Goal: Task Accomplishment & Management: Use online tool/utility

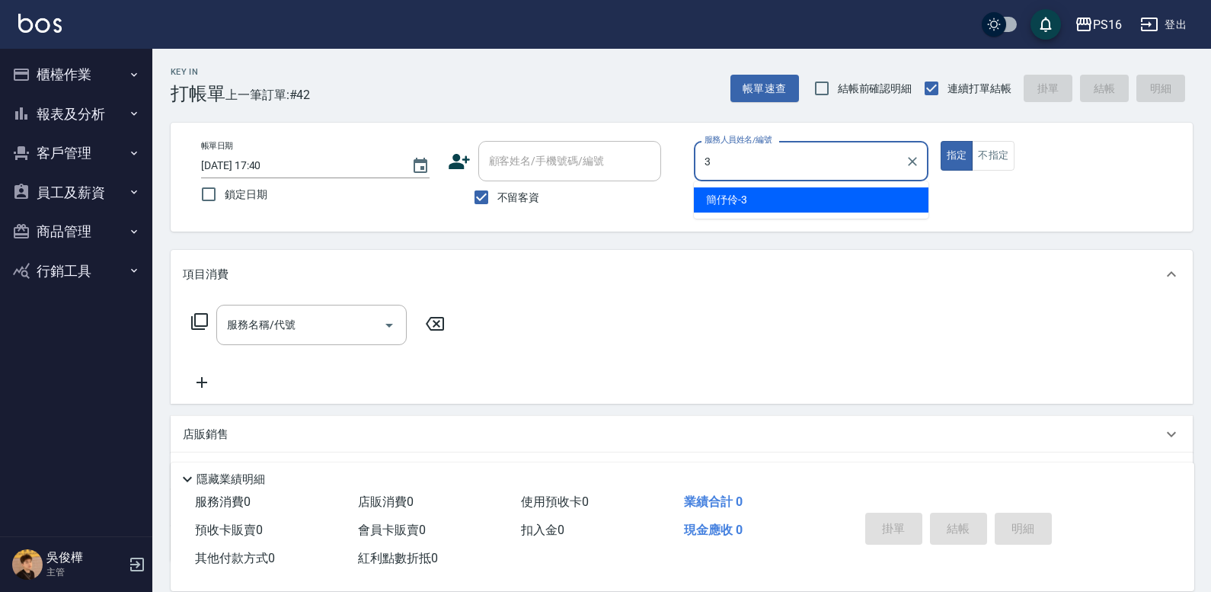
type input "3"
type button "true"
type input "簡伃伶-3"
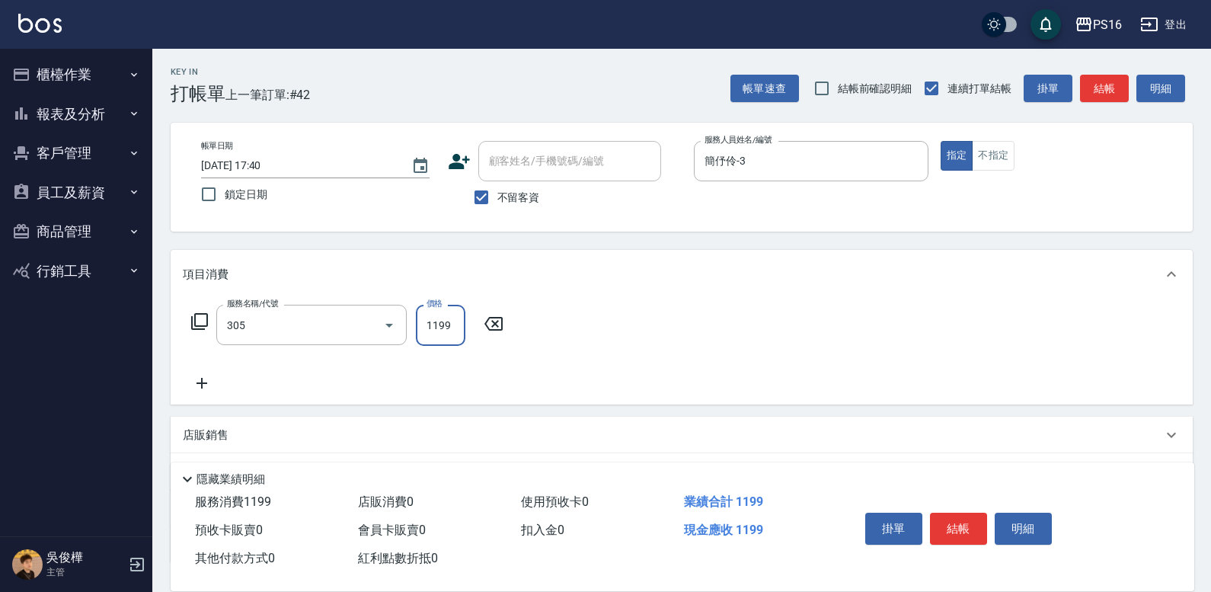
type input "燙髮(活動)(305)"
type input "1200"
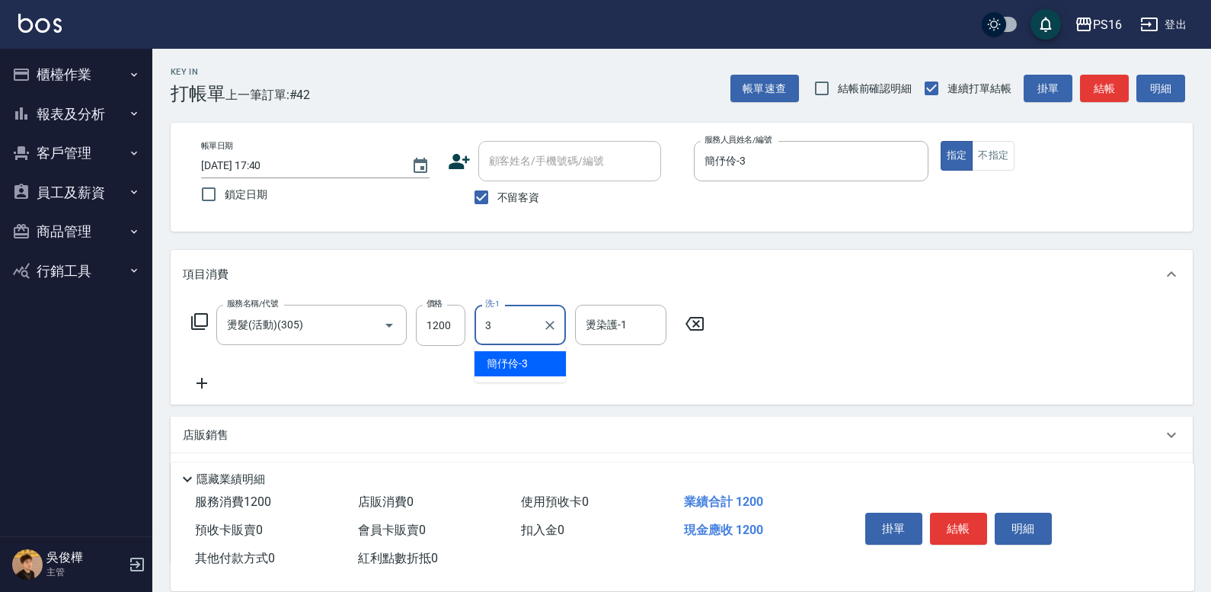
type input "簡伃伶-3"
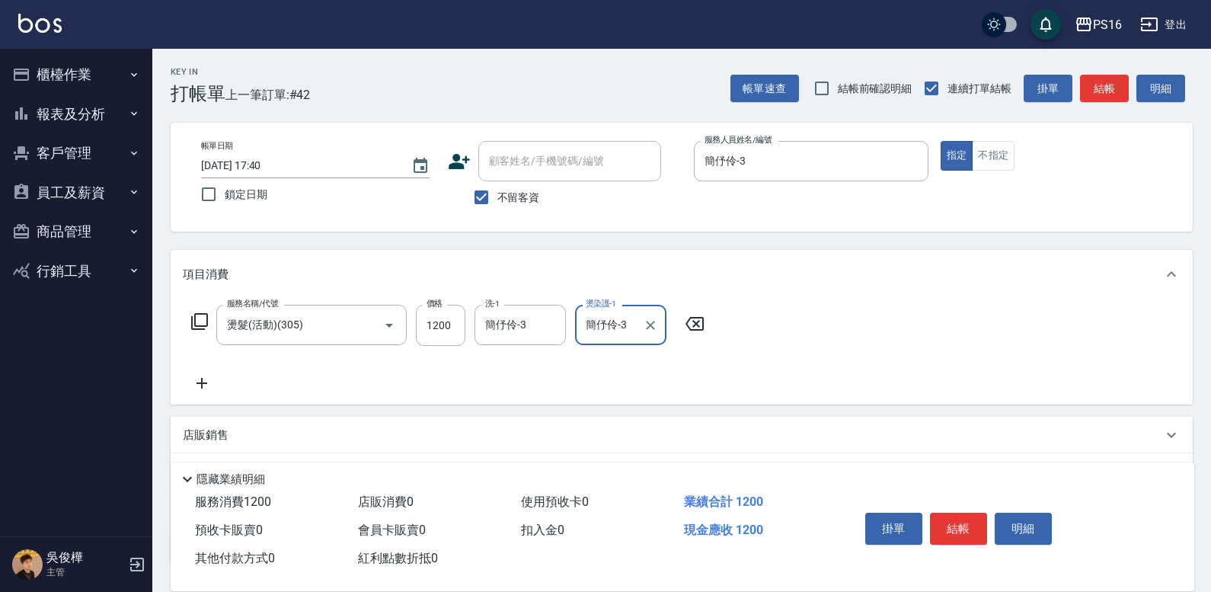
type input "簡伃伶-3"
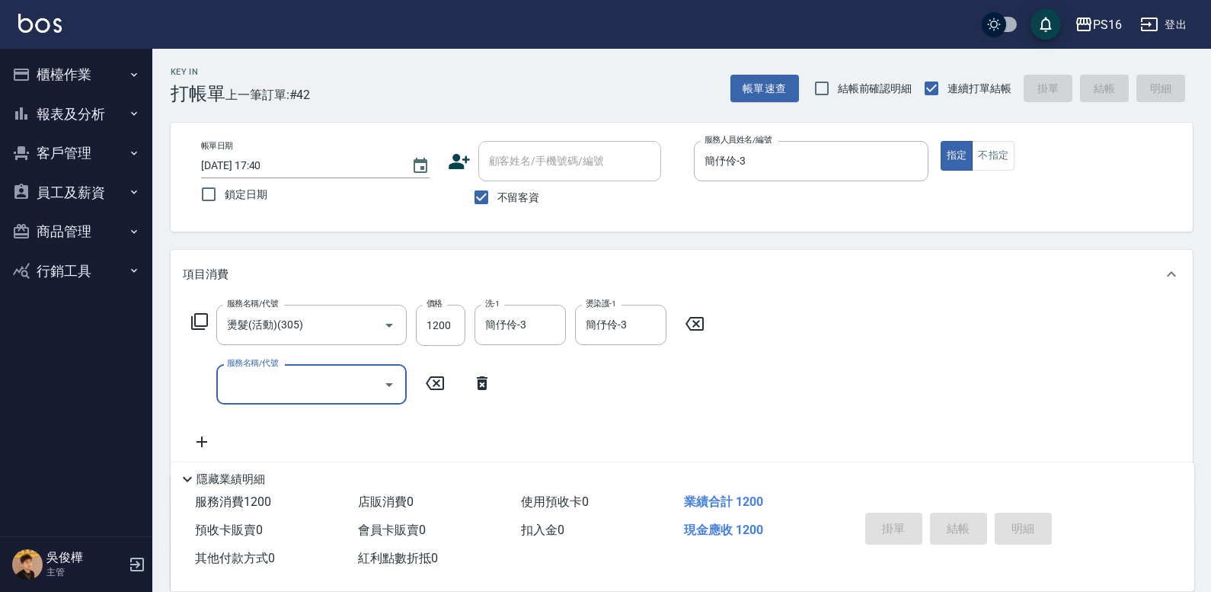
type input "2025/10/11 19:25"
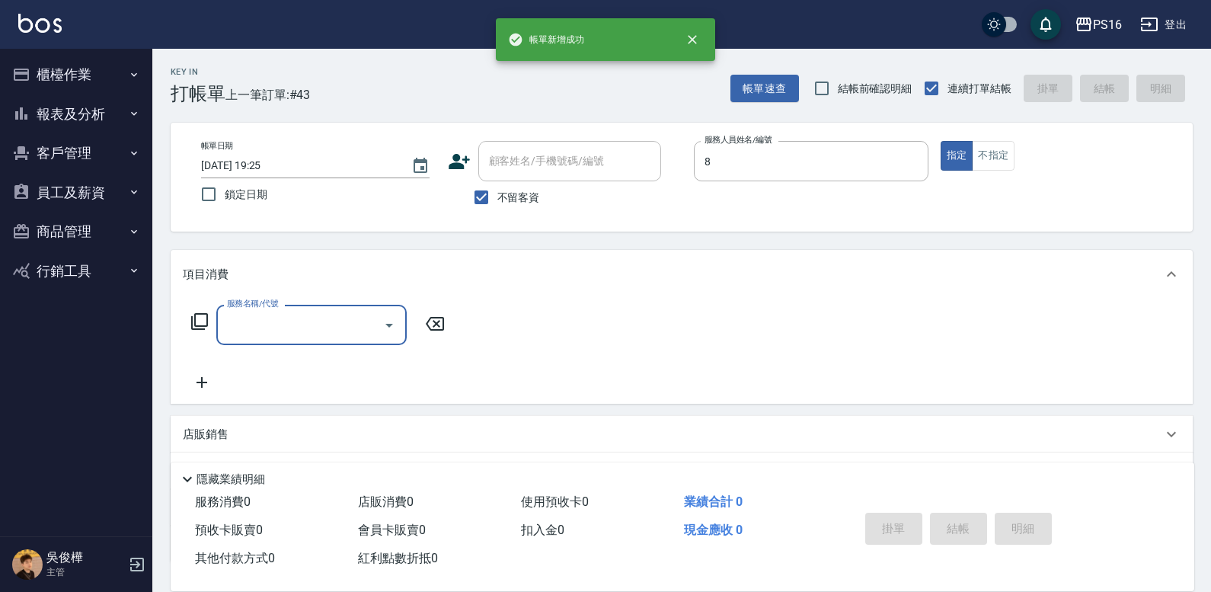
type input "簡君文-8"
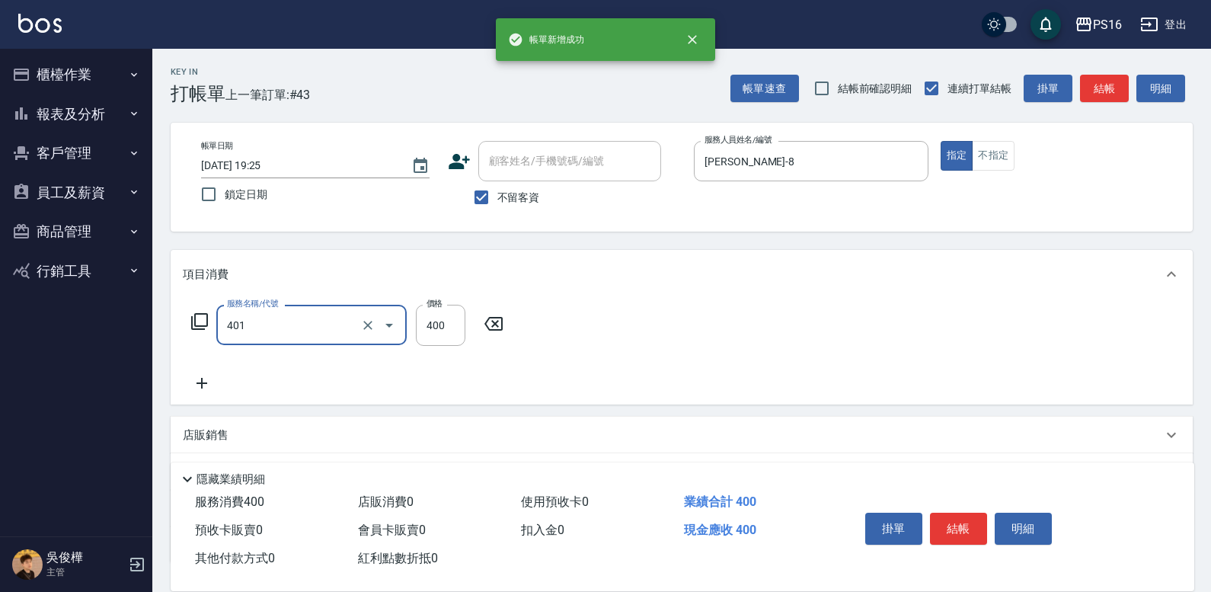
type input "剪髮(401)"
type input "350"
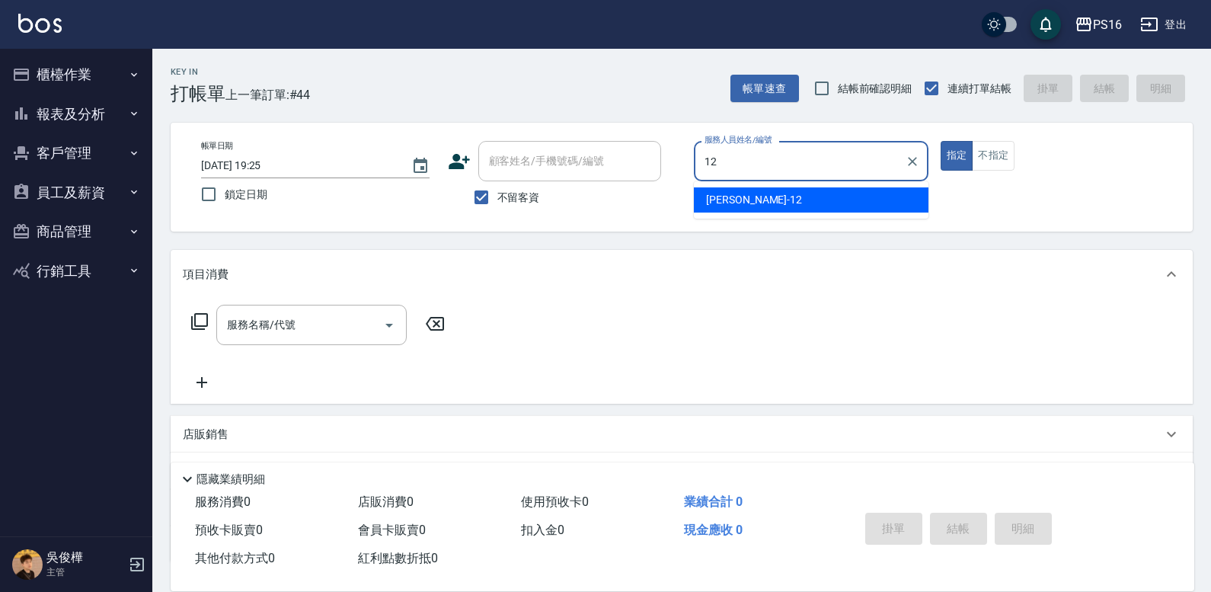
type input "林俞萱-12"
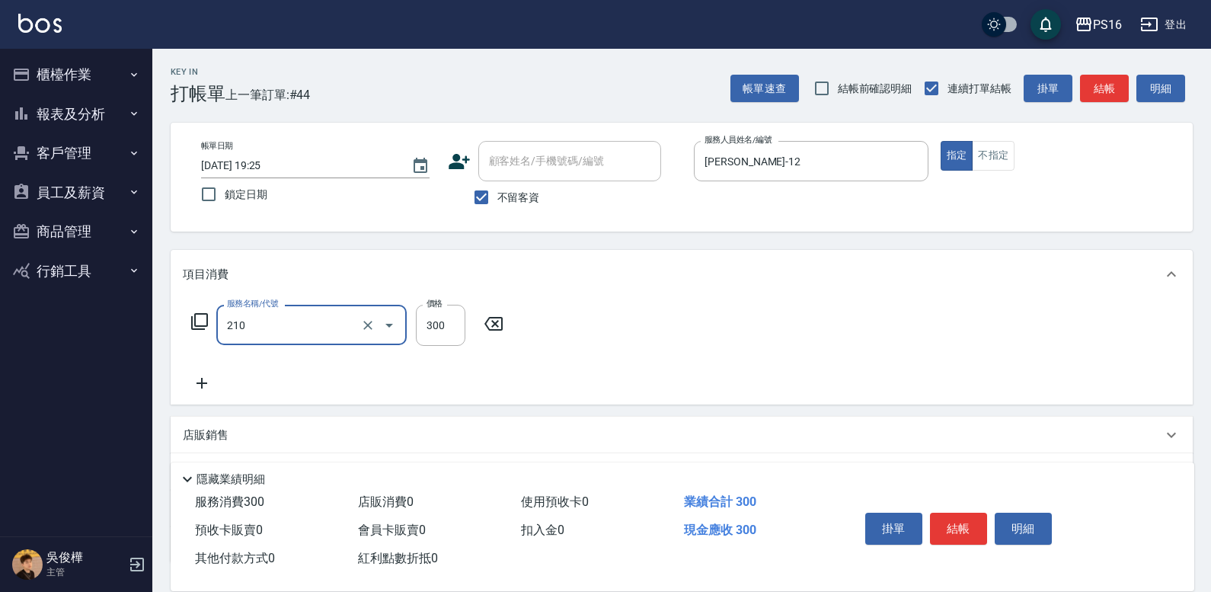
type input "歐娜洗髮精(210)"
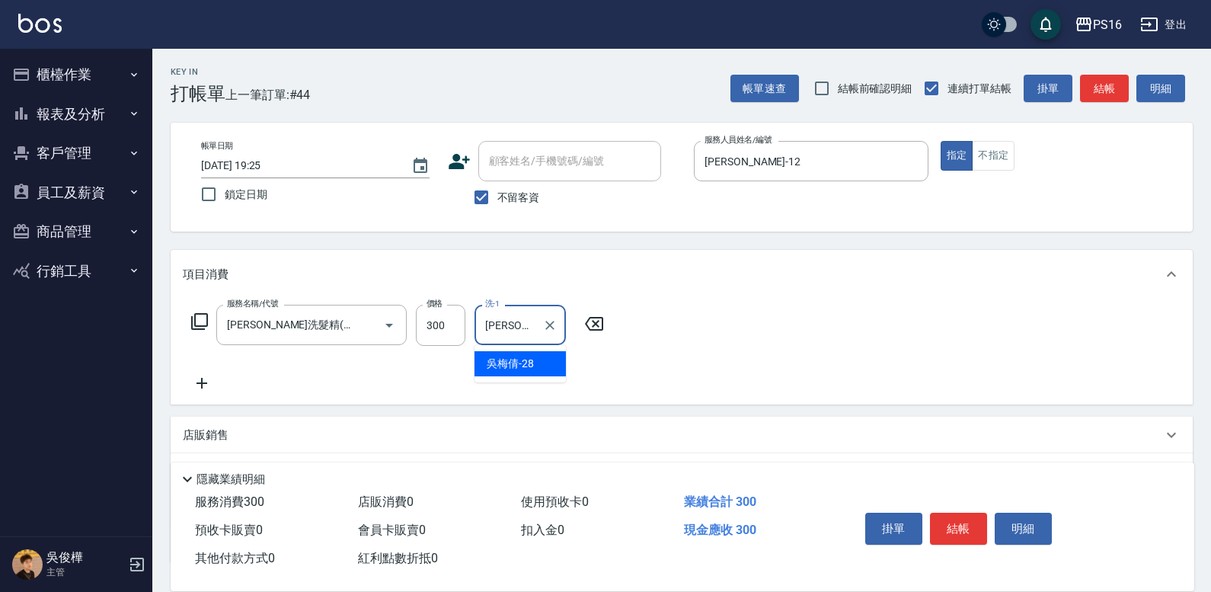
type input "吳梅倩-28"
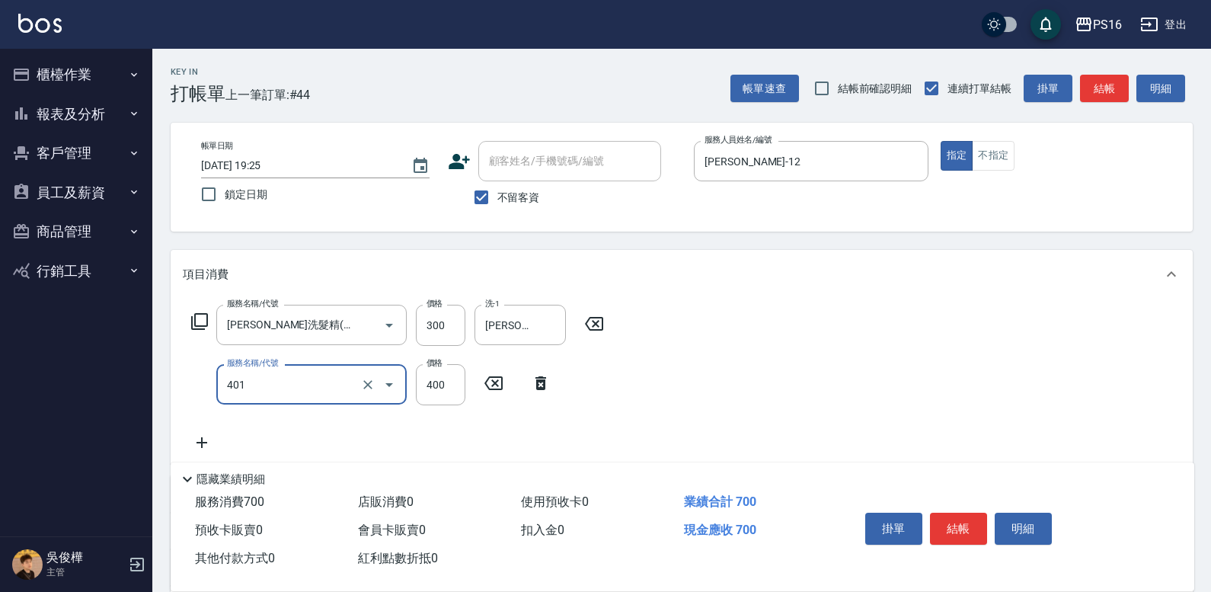
type input "剪髮(401)"
type input "300"
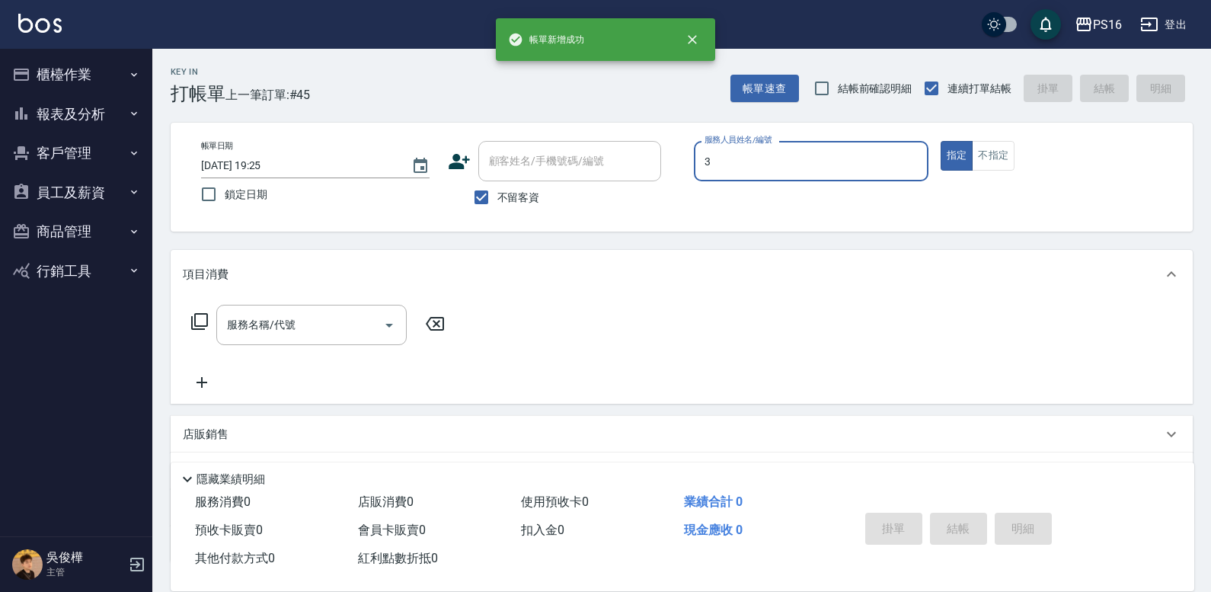
type input "簡伃伶-3"
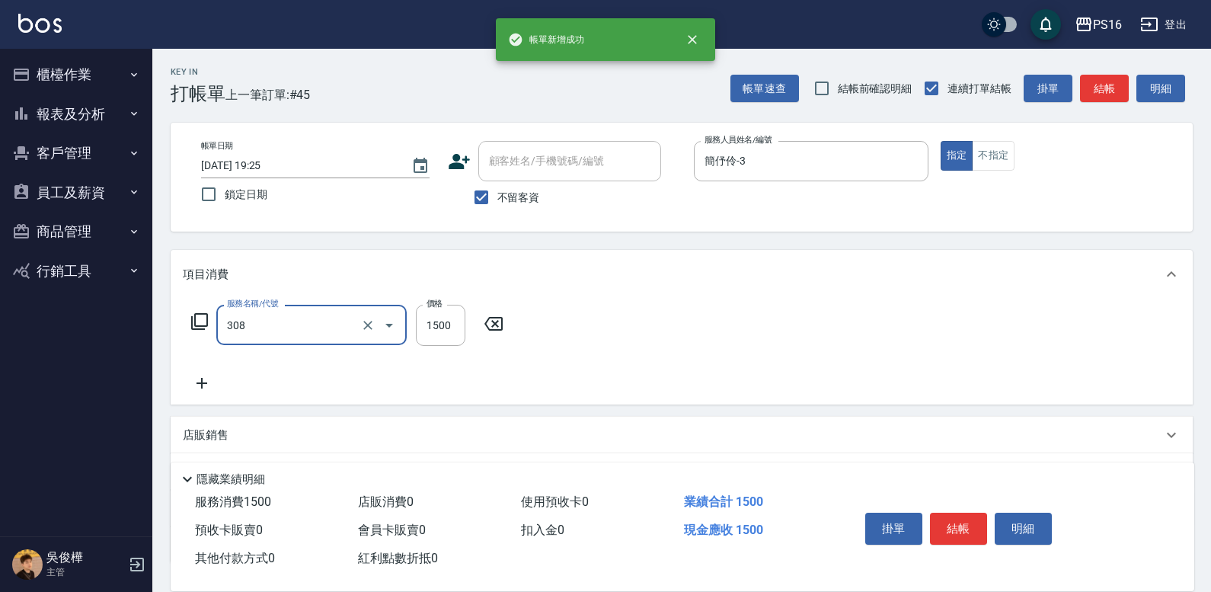
type input "效能離子燙1500(308)"
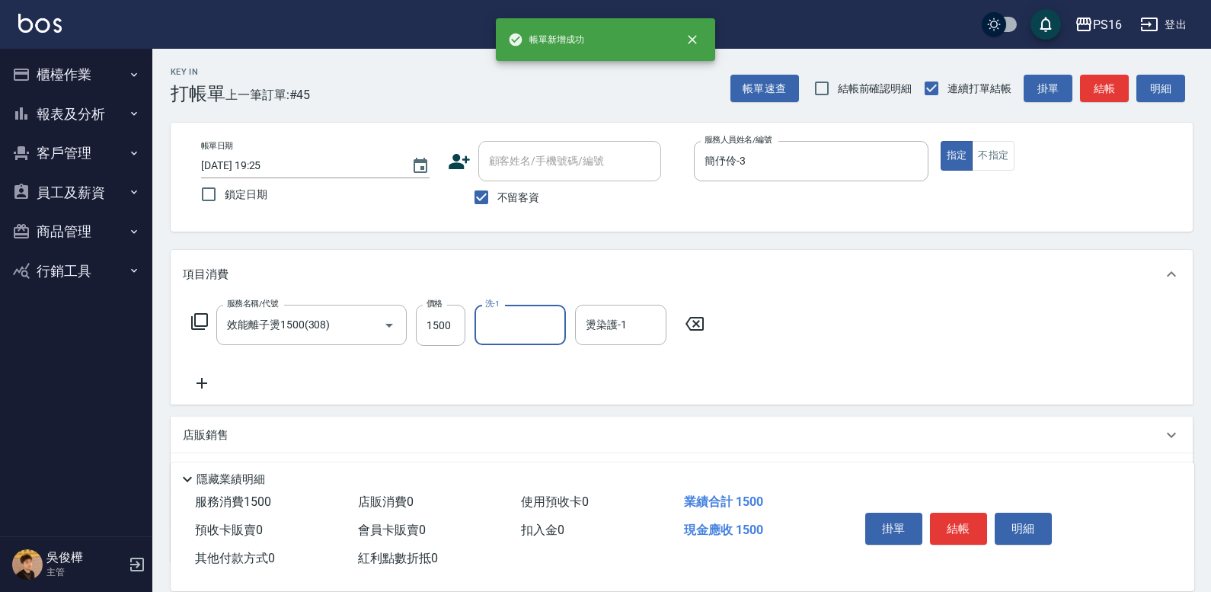
type input "2"
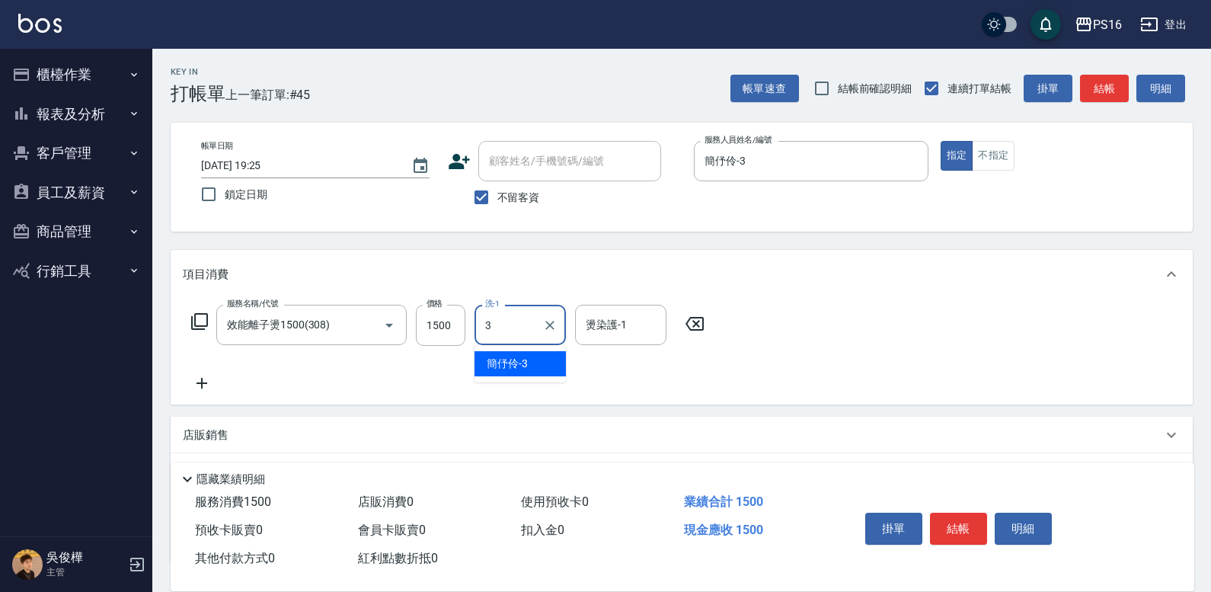
type input "簡伃伶-3"
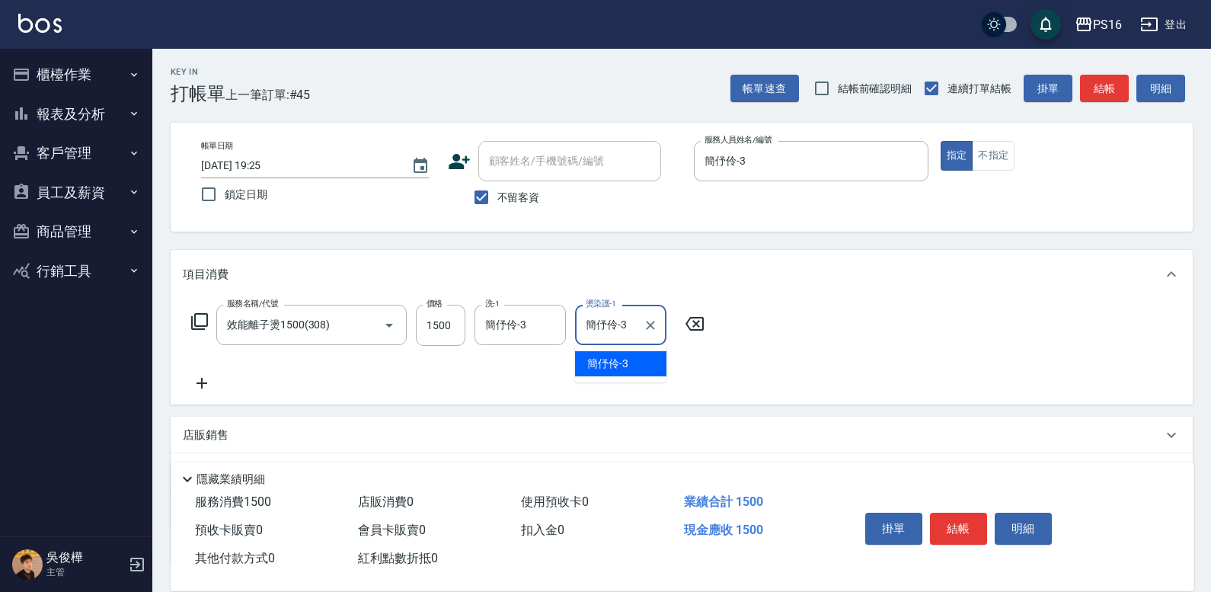
type input "簡伃伶-3"
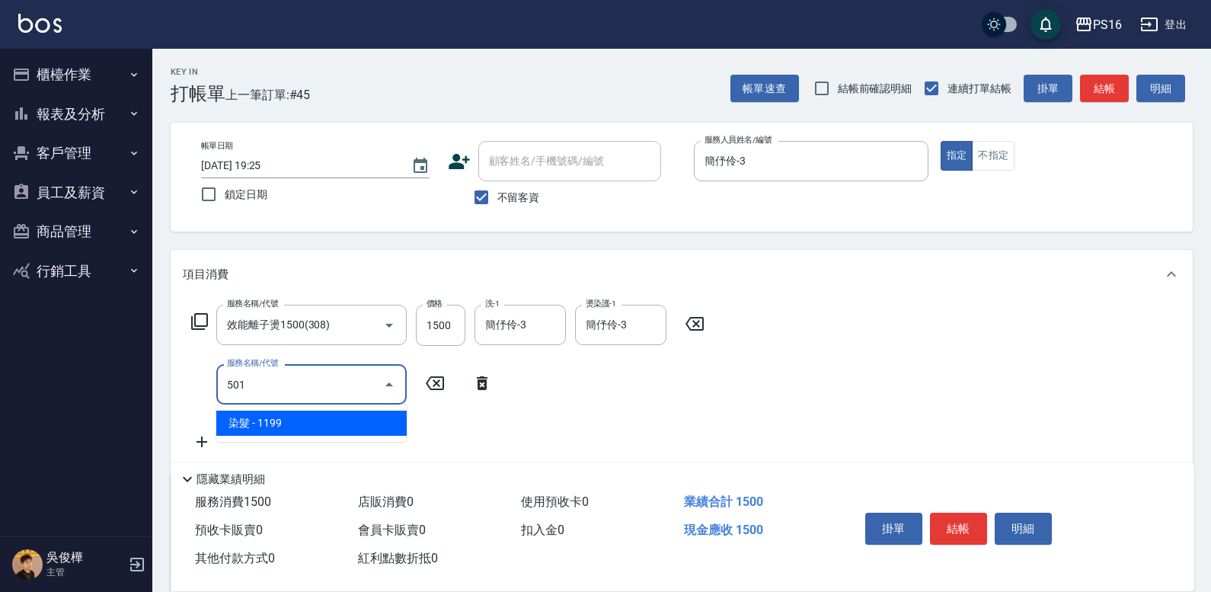
type input "染髮(501)"
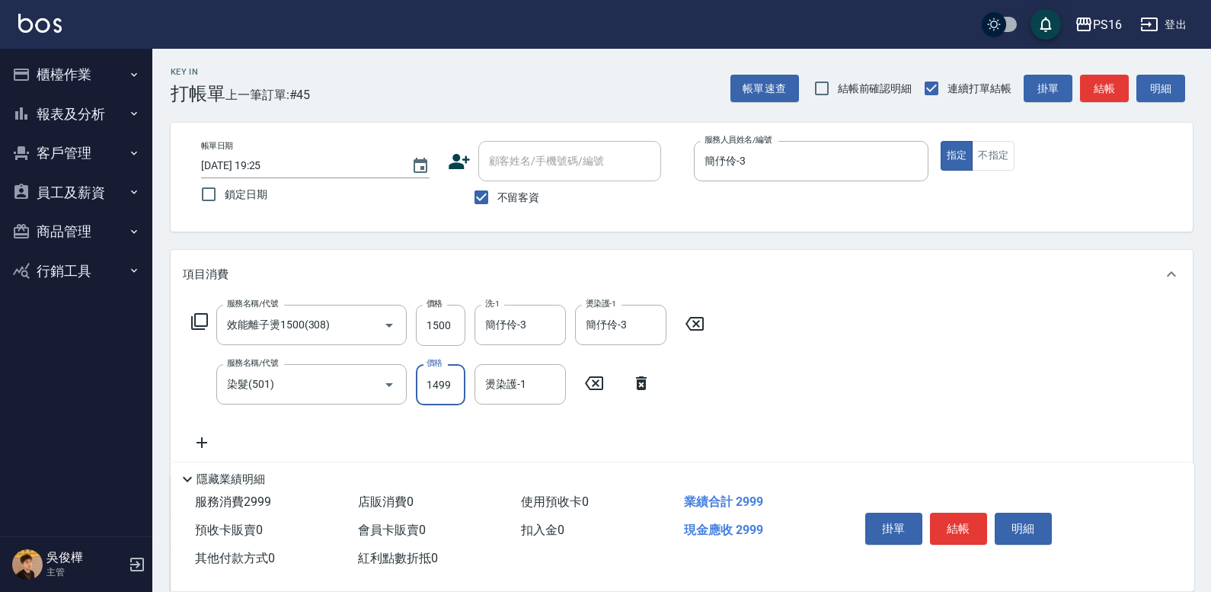
type input "1499"
type input "簡伃伶-3"
type input "髮善4段護髮2000(710)"
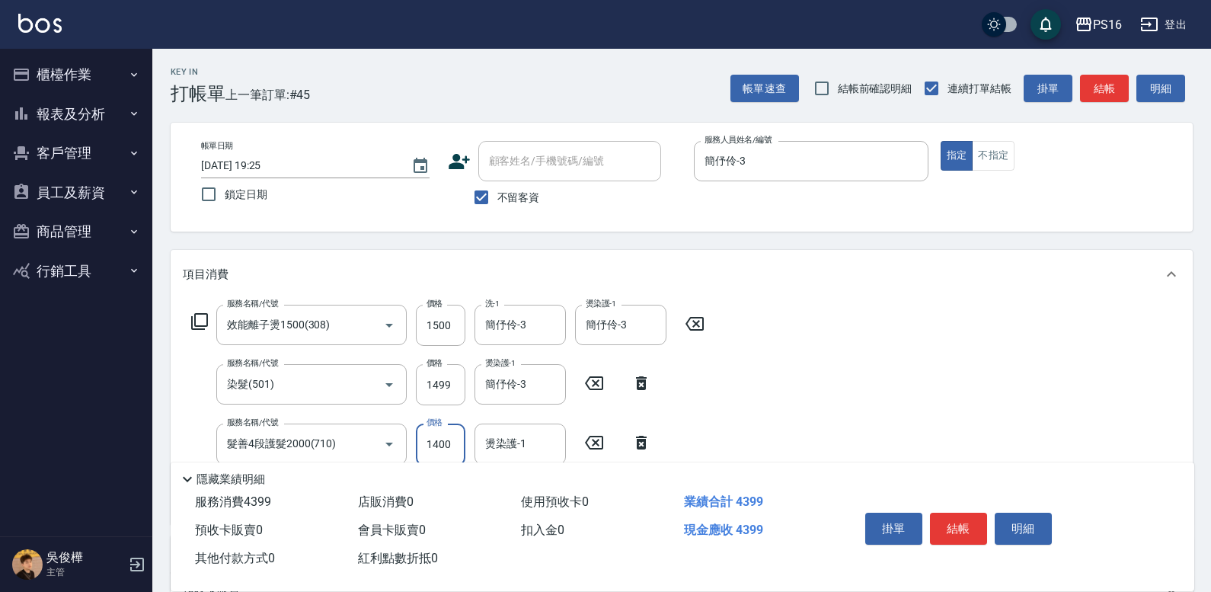
type input "1400"
type input "簡伃伶-3"
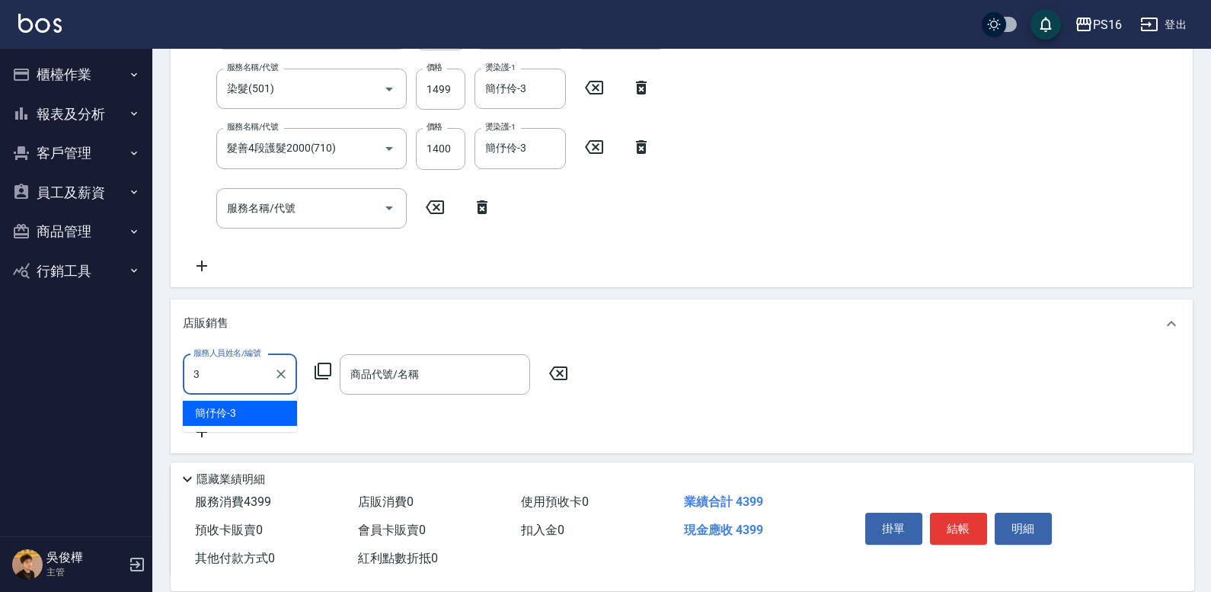
type input "簡伃伶-3"
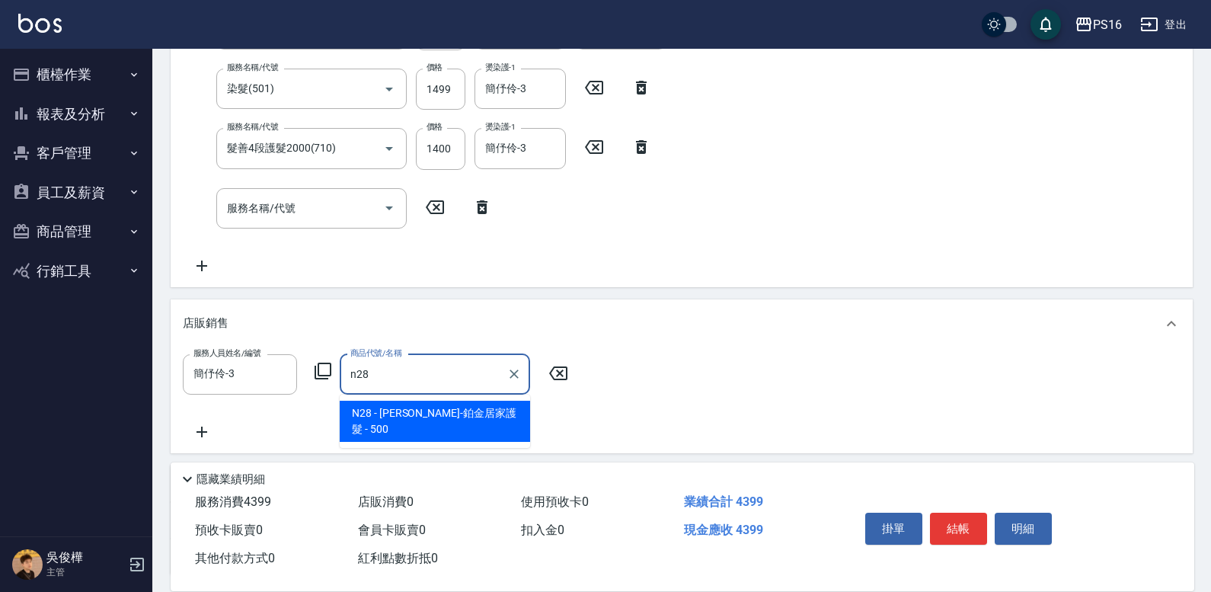
type input "娜普菈-鉑金居家護髮"
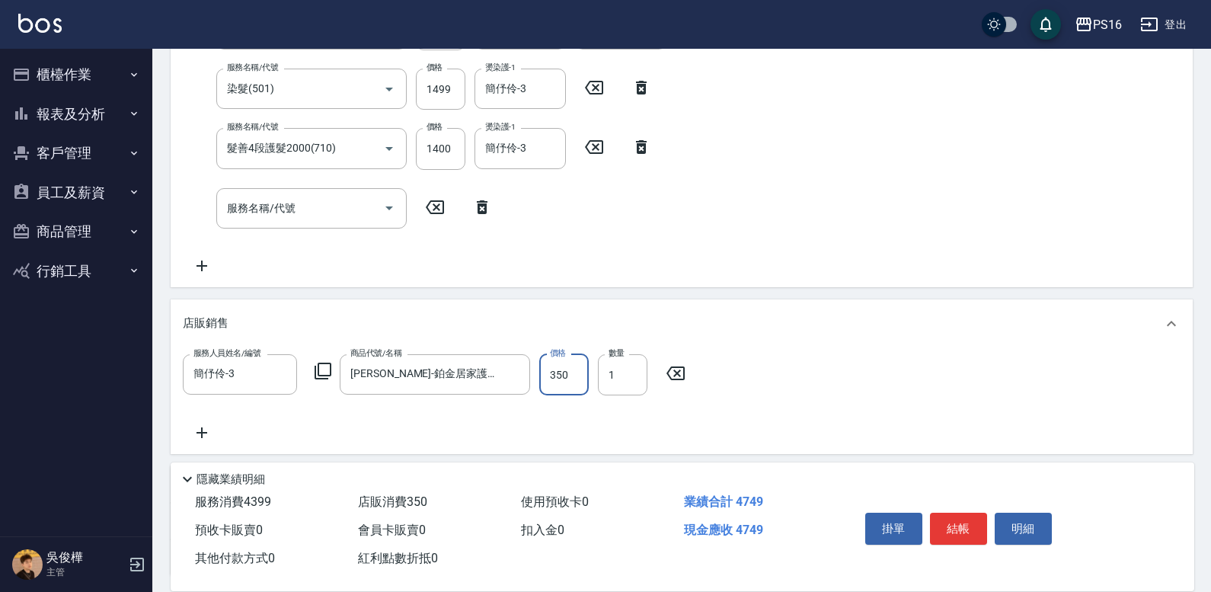
type input "350"
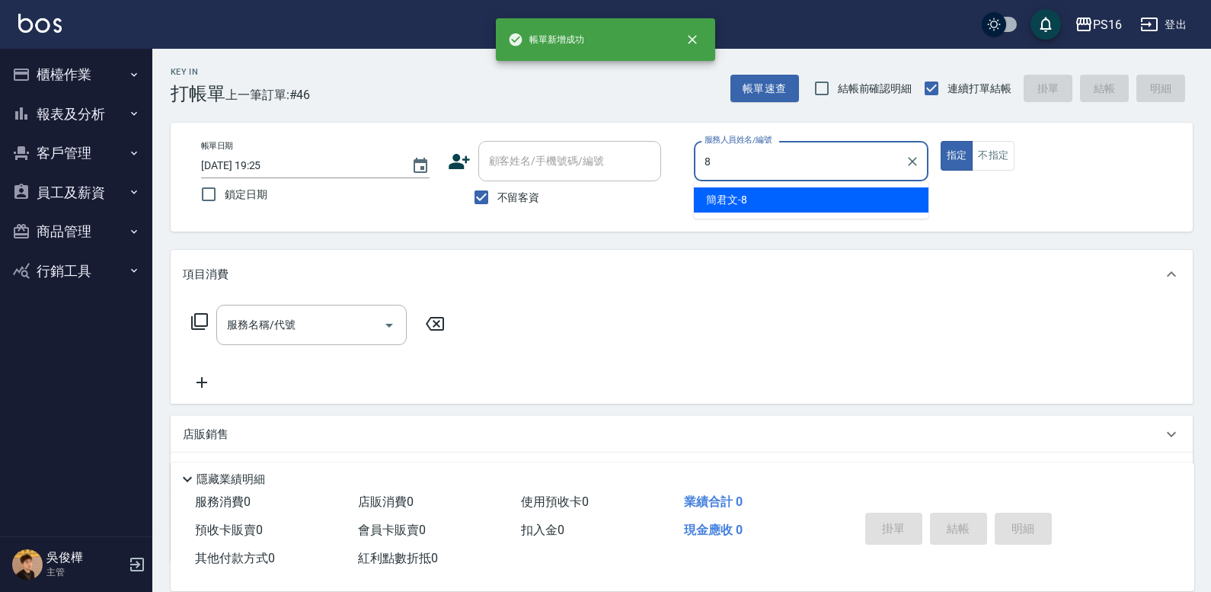
type input "簡君文-8"
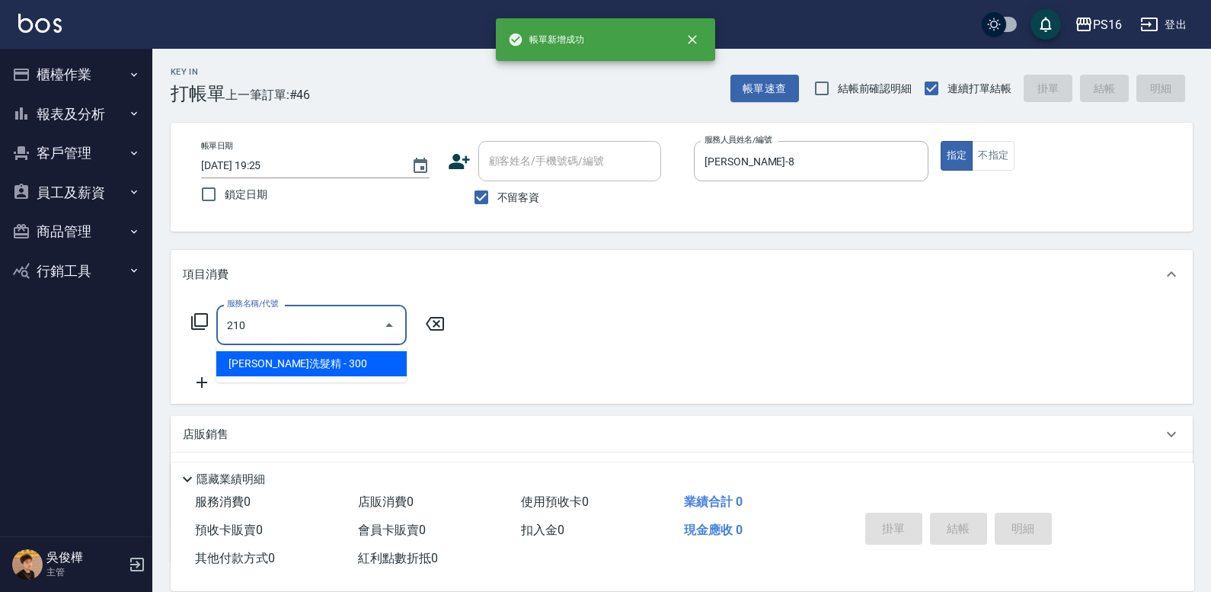
type input "歐娜洗髮精(210)"
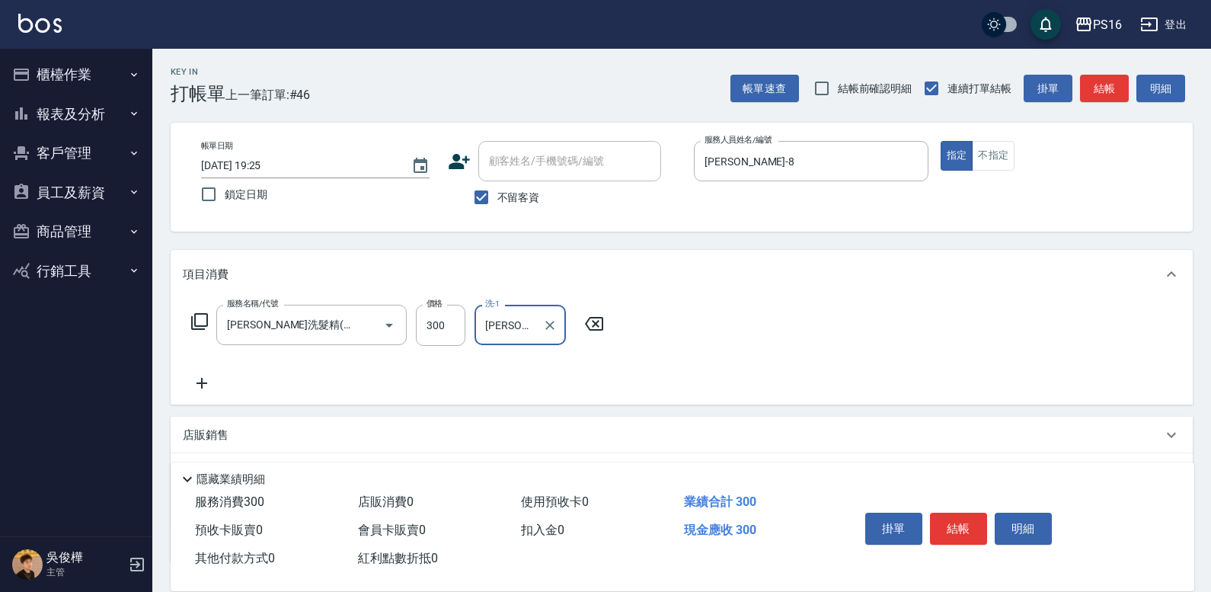
type input "程孜揚-24"
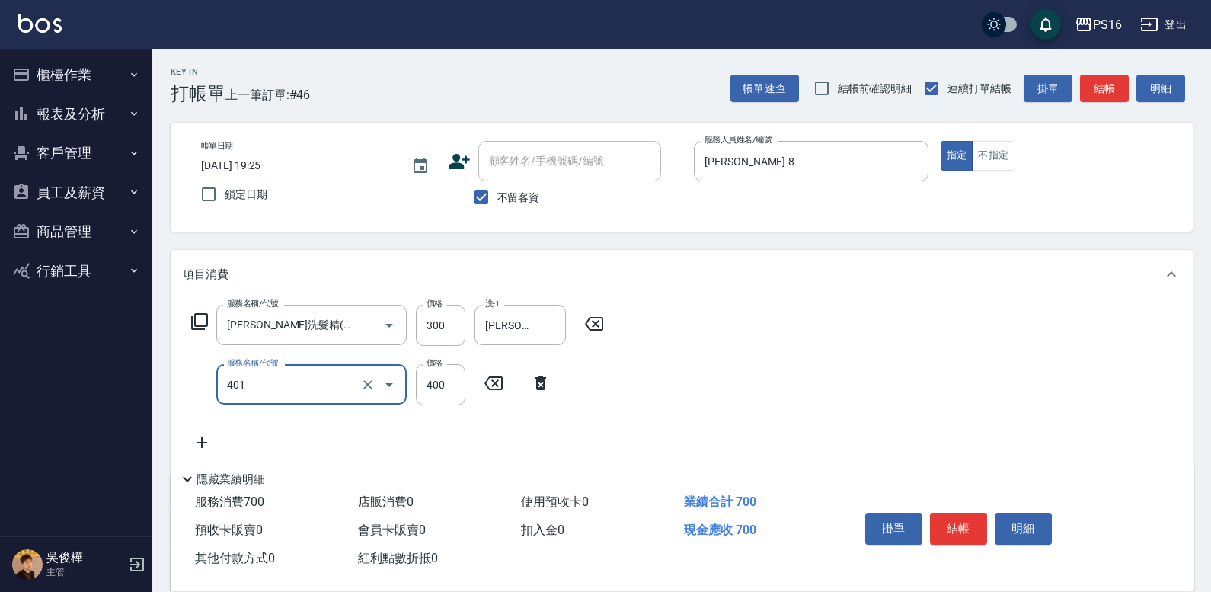
type input "剪髮(401)"
type input "250"
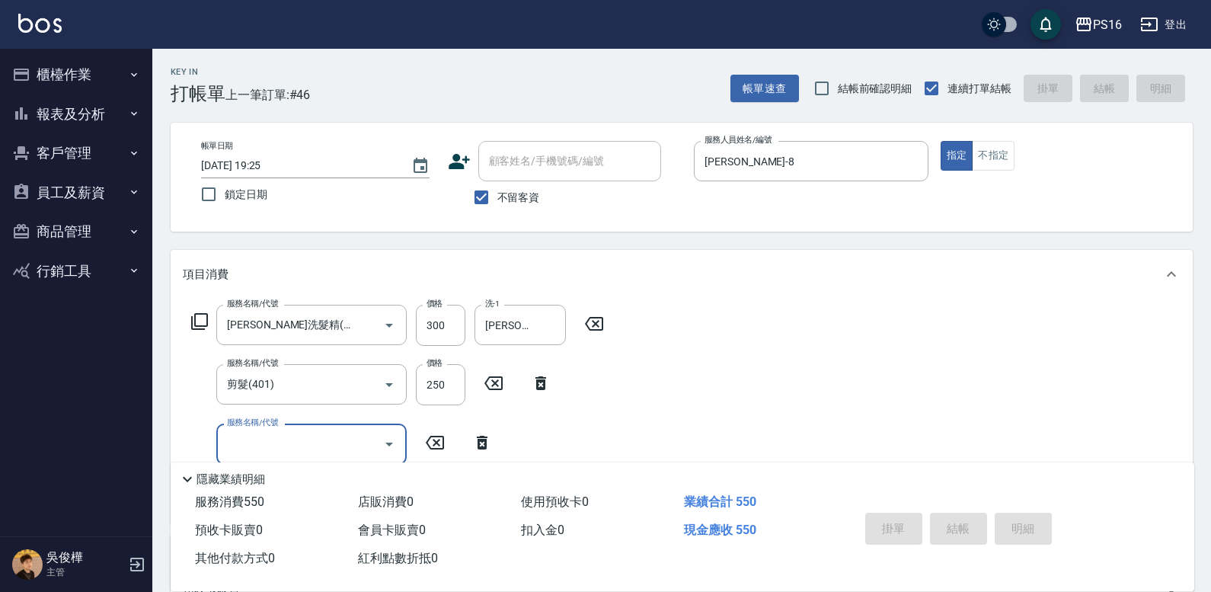
type input "2025/10/11 19:26"
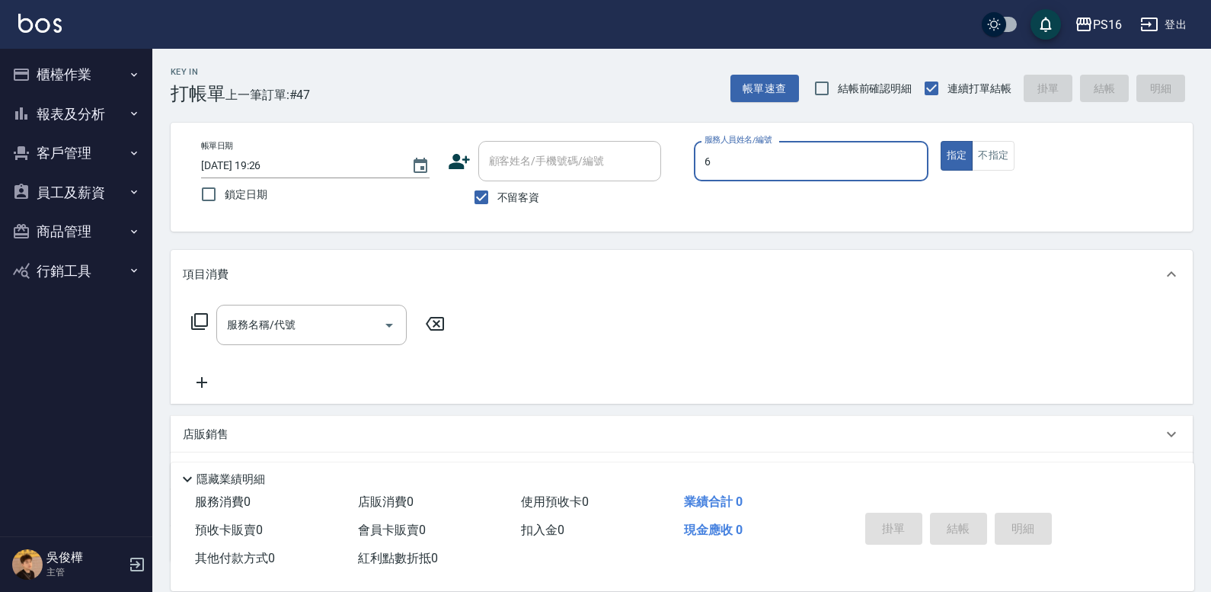
type input "6"
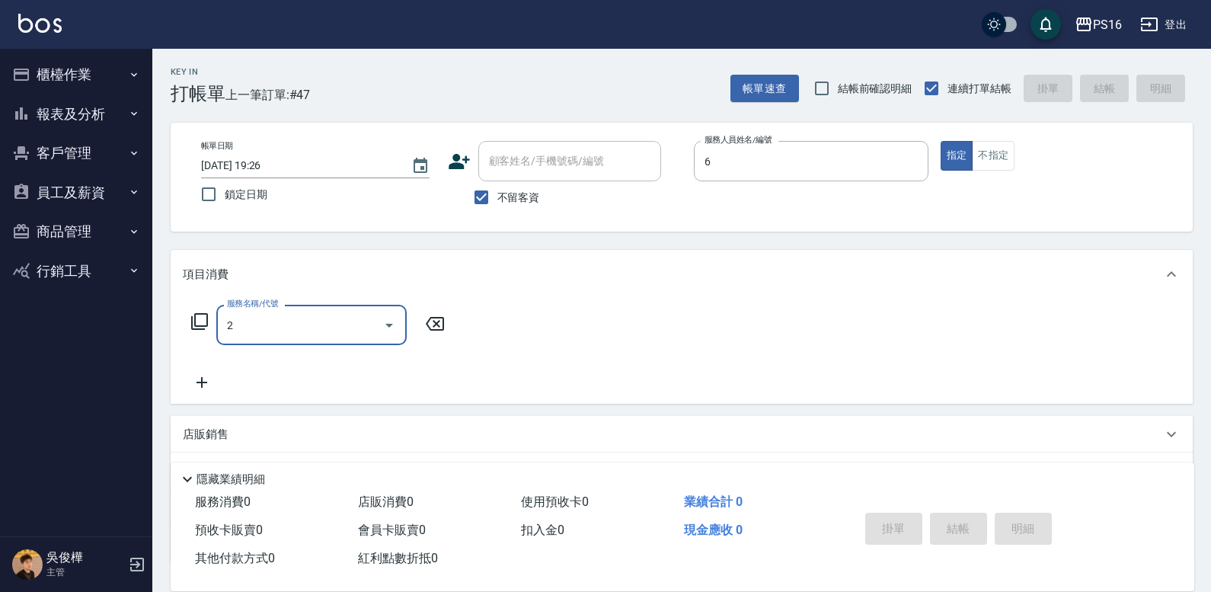
type input "20"
type input "吳俊樺-6"
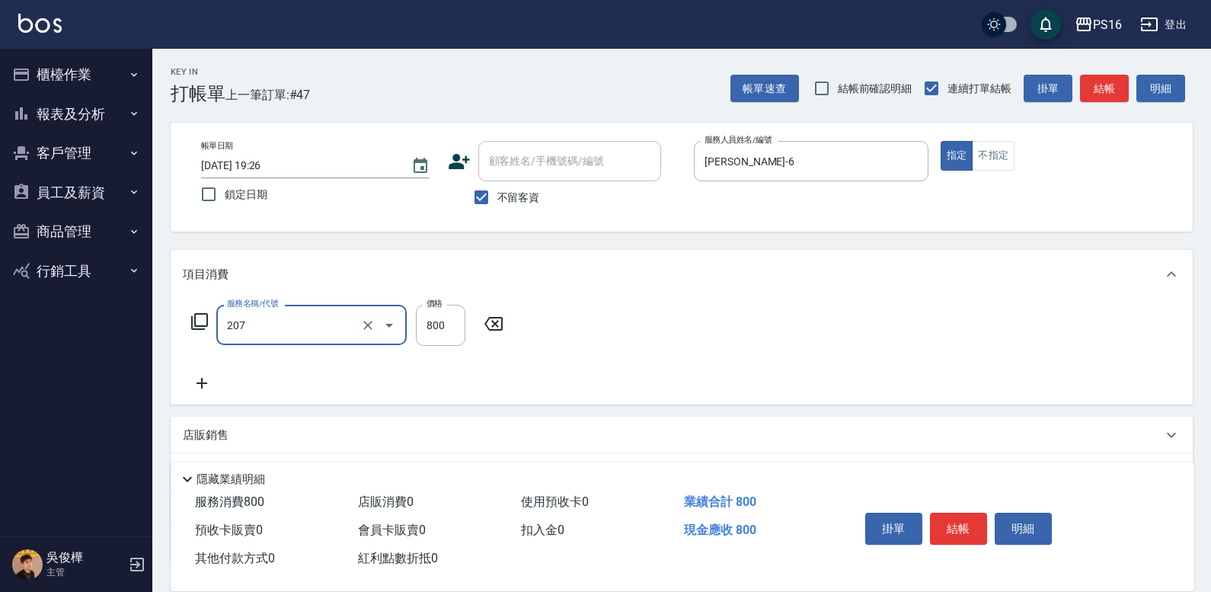
type input "清潔洗(207)"
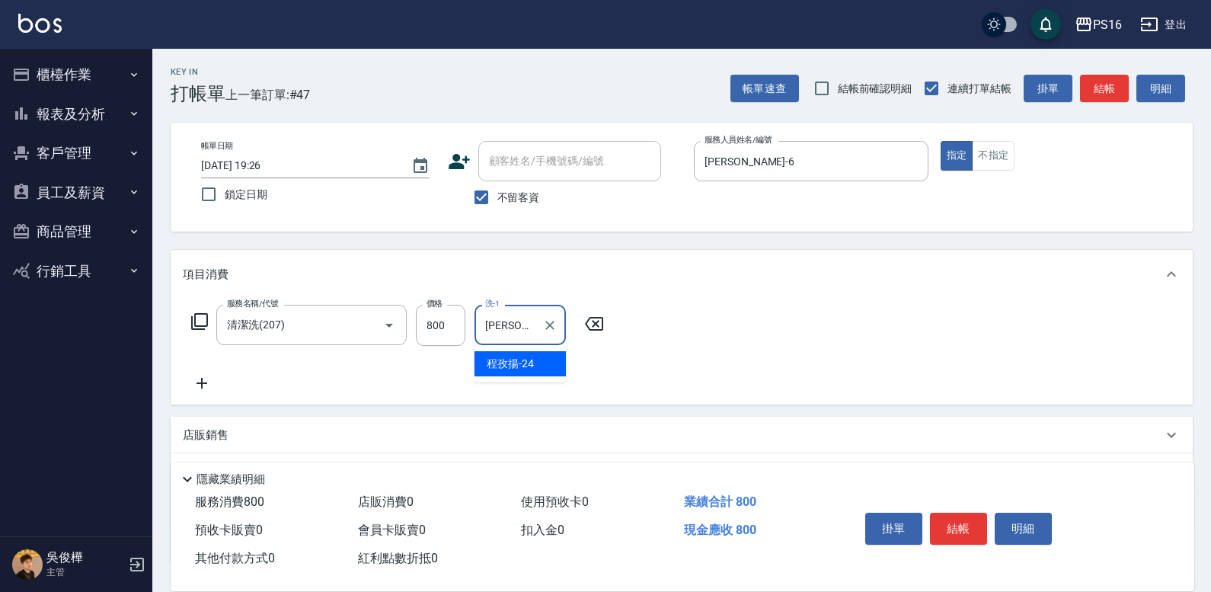
type input "程孜揚-24"
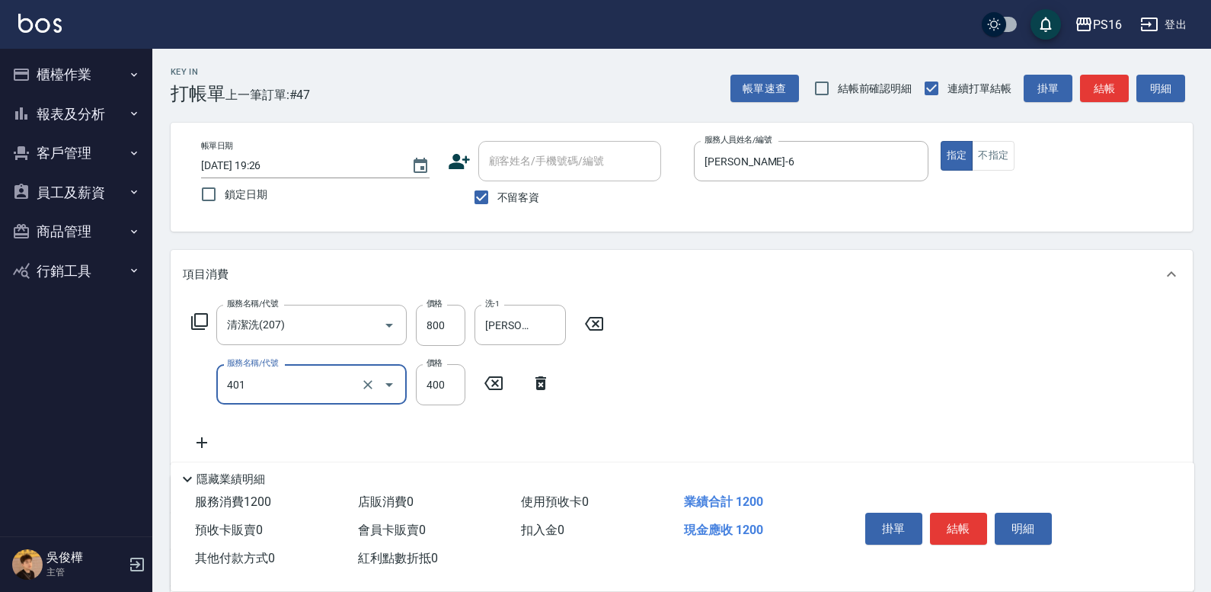
type input "剪髮(401)"
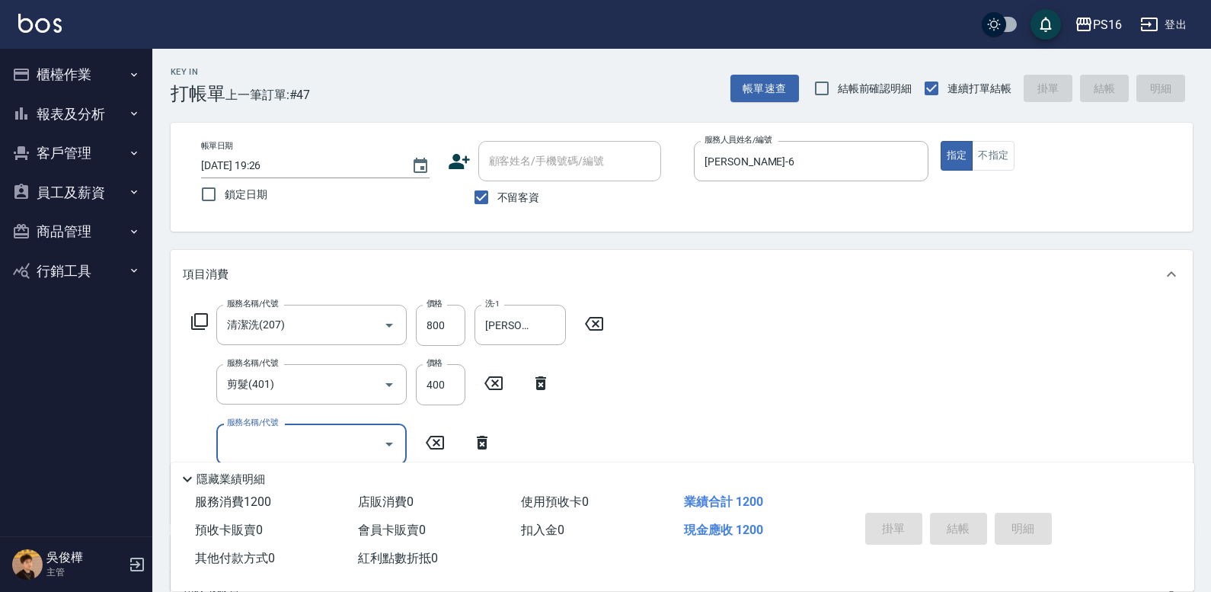
type input "2025/10/11 19:51"
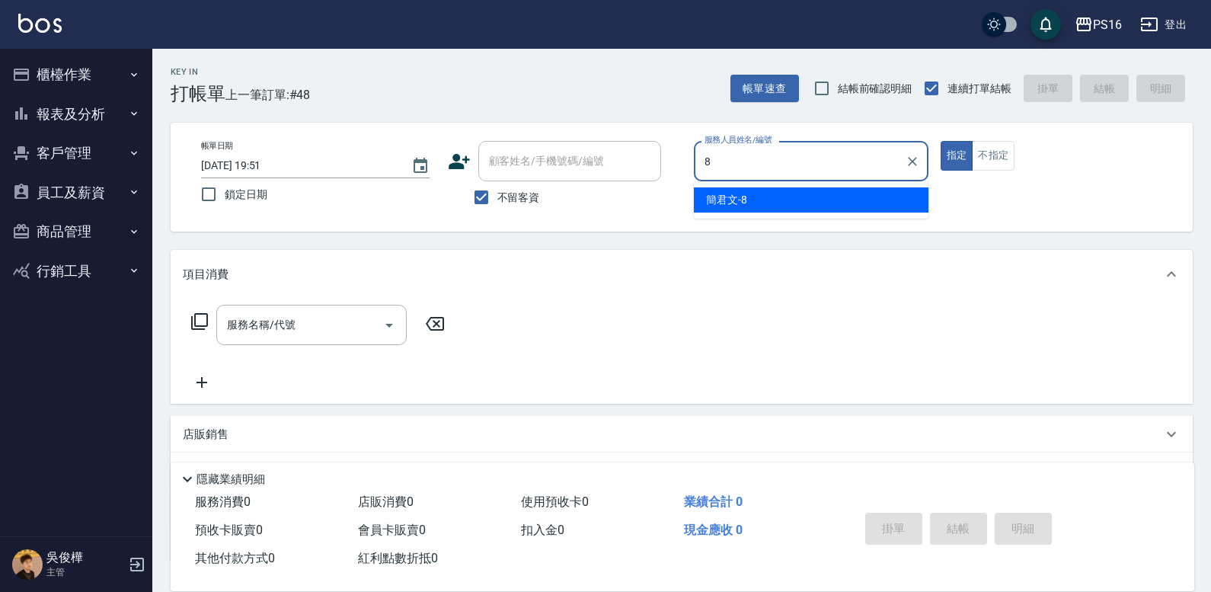
type input "簡君文-8"
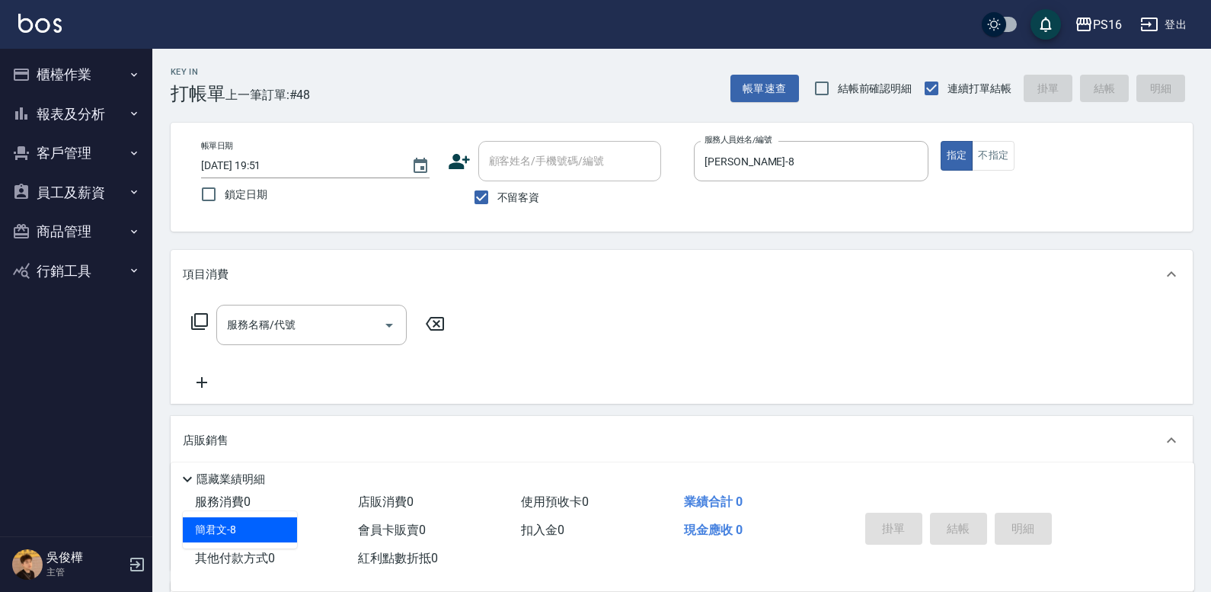
type input "簡君文-8"
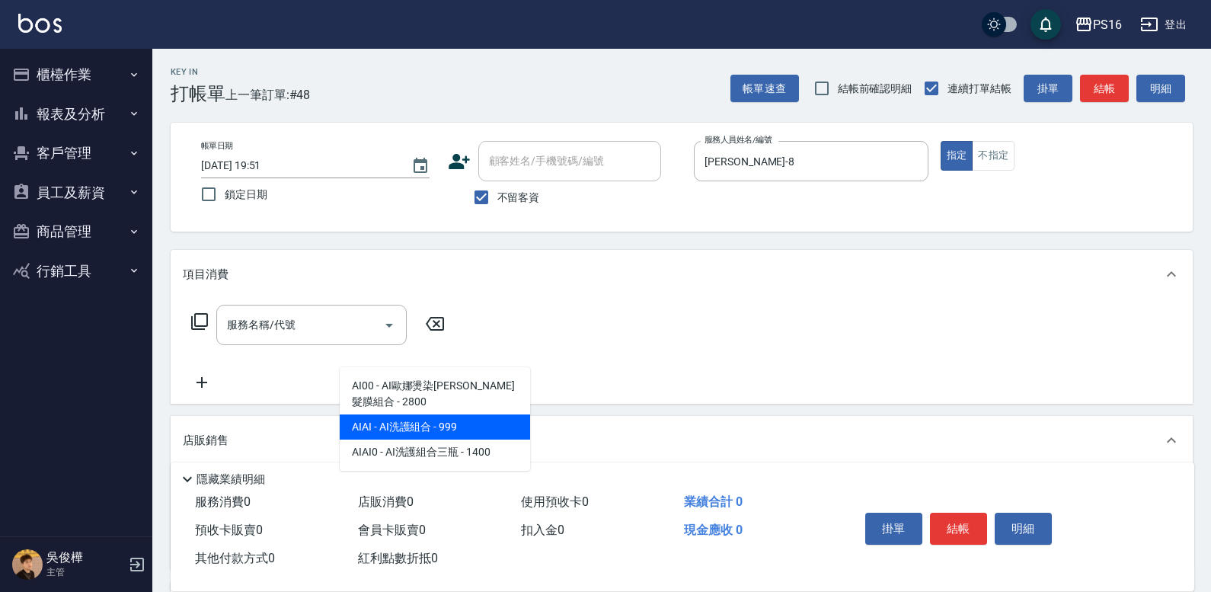
type input "AI洗護組合"
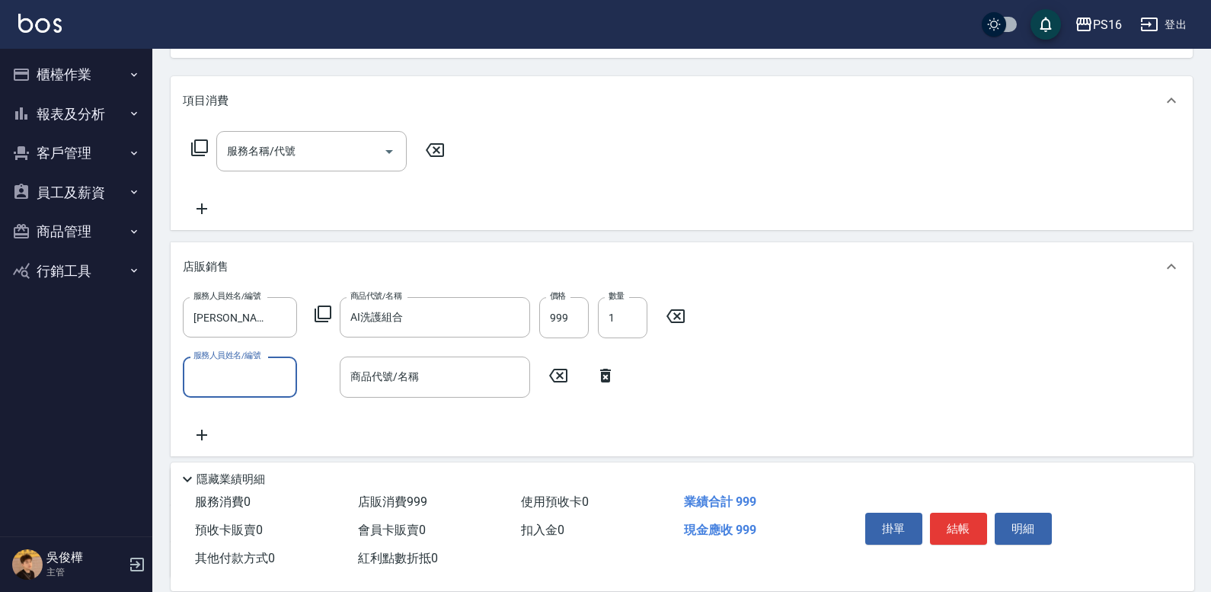
scroll to position [175, 0]
type input "簡君文-8"
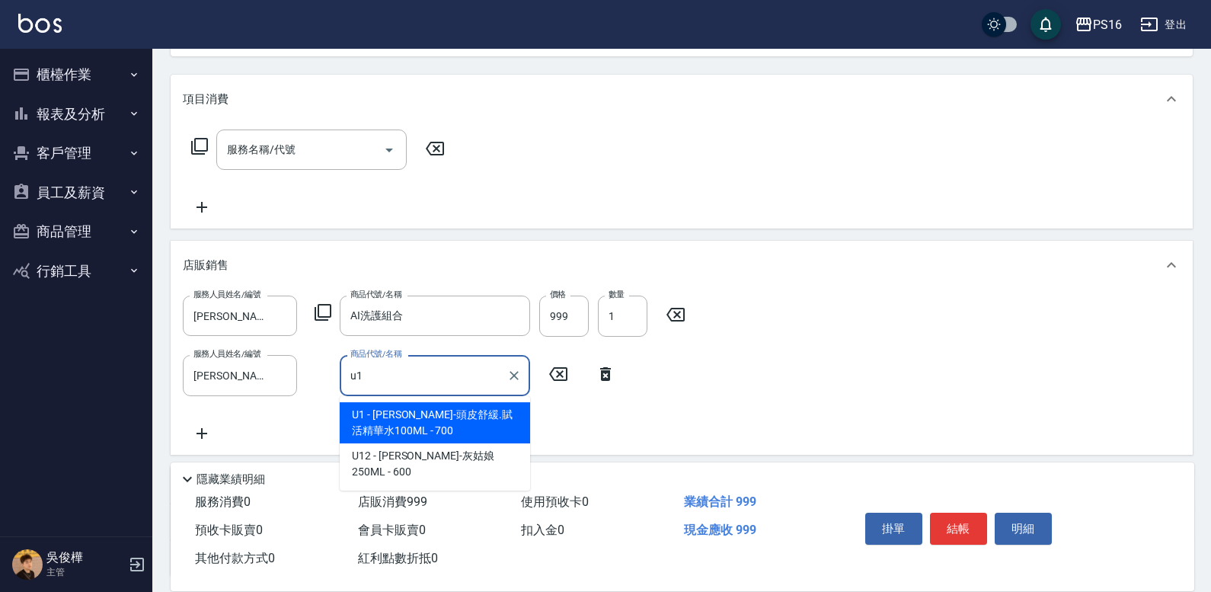
type input "里歐-頭皮舒緩.賦活精華水100ML"
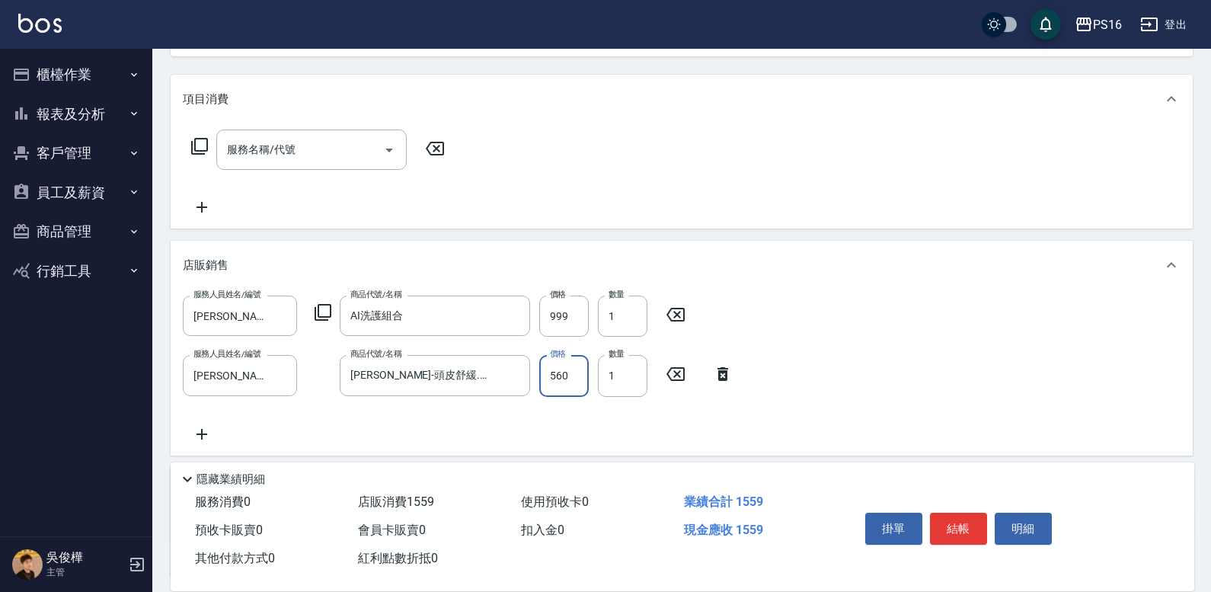
type input "560"
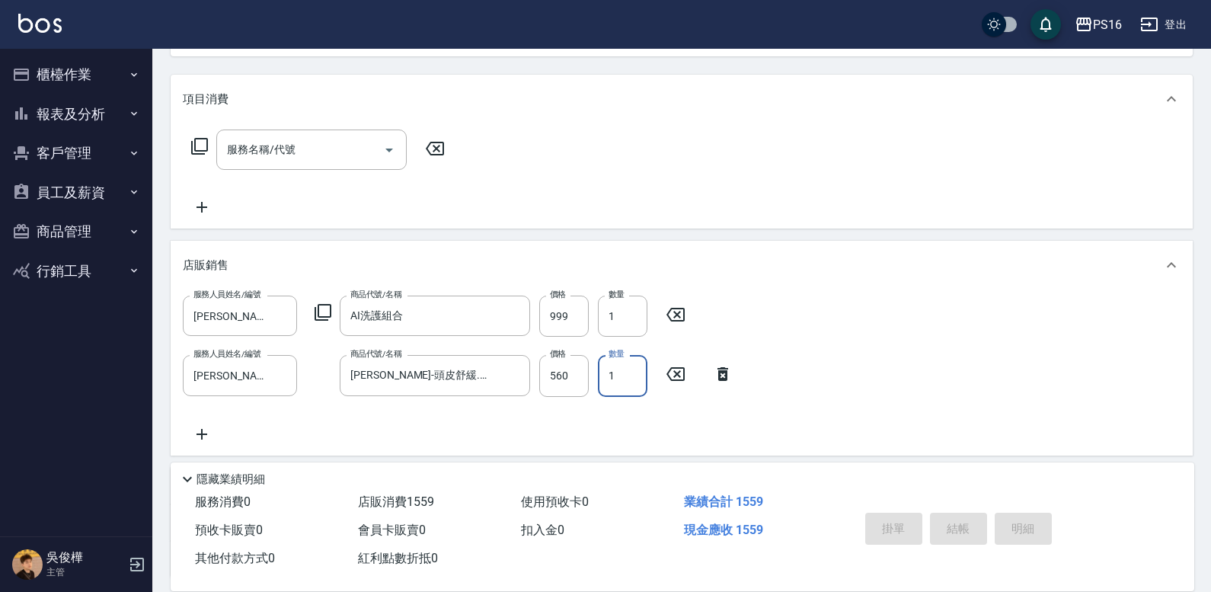
type input "2025/10/11 19:52"
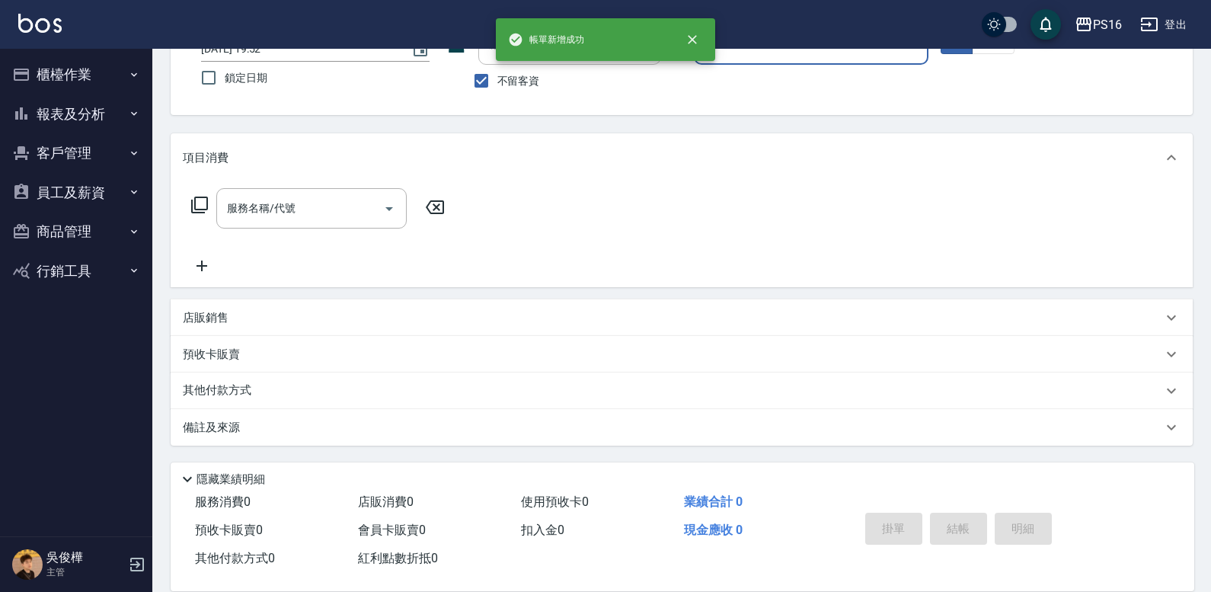
scroll to position [0, 0]
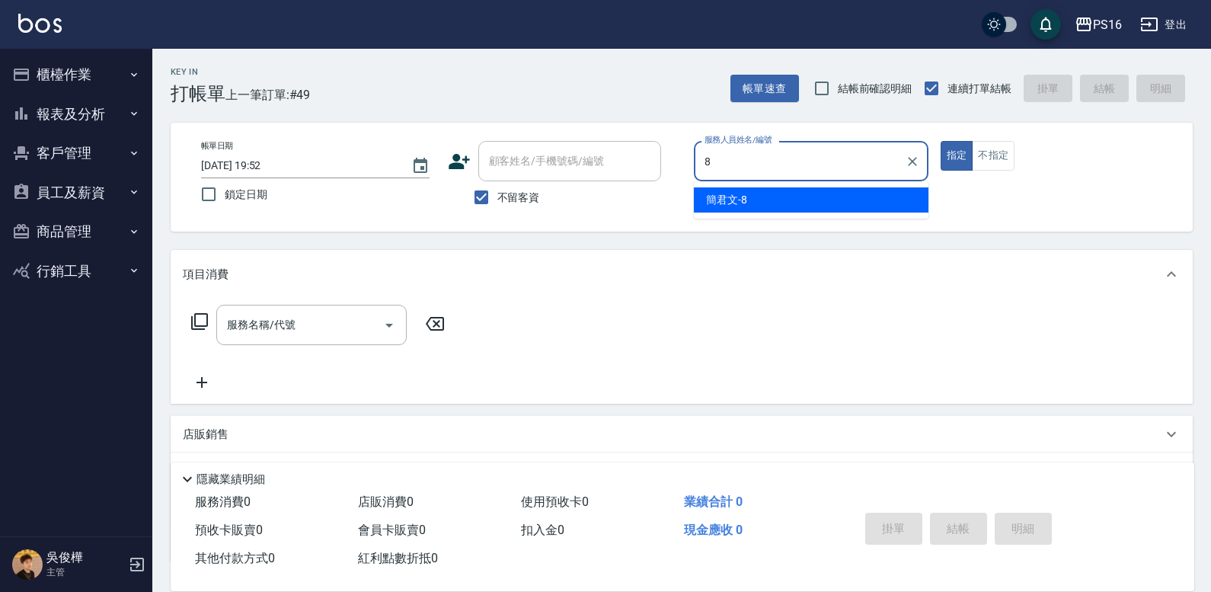
type input "簡君文-8"
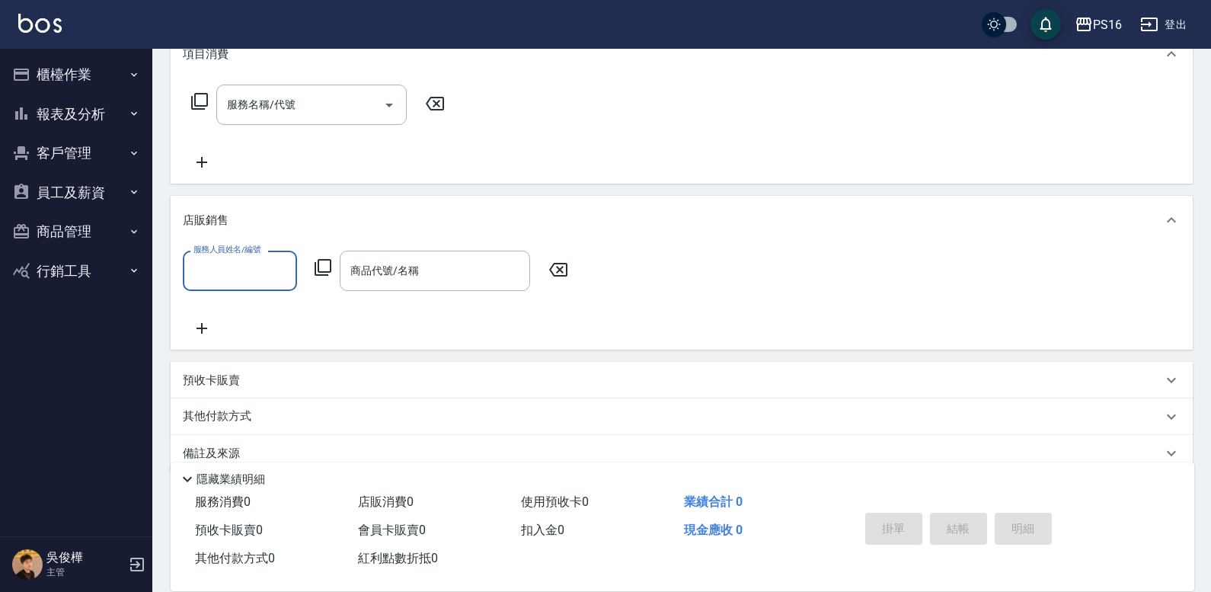
scroll to position [246, 0]
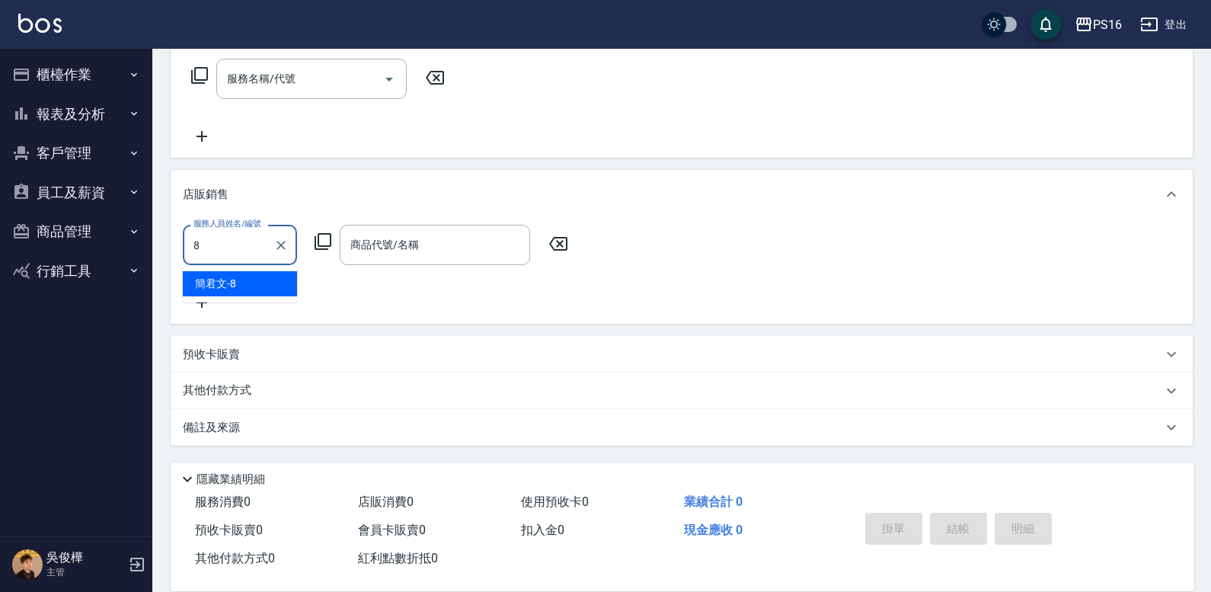
type input "簡君文-8"
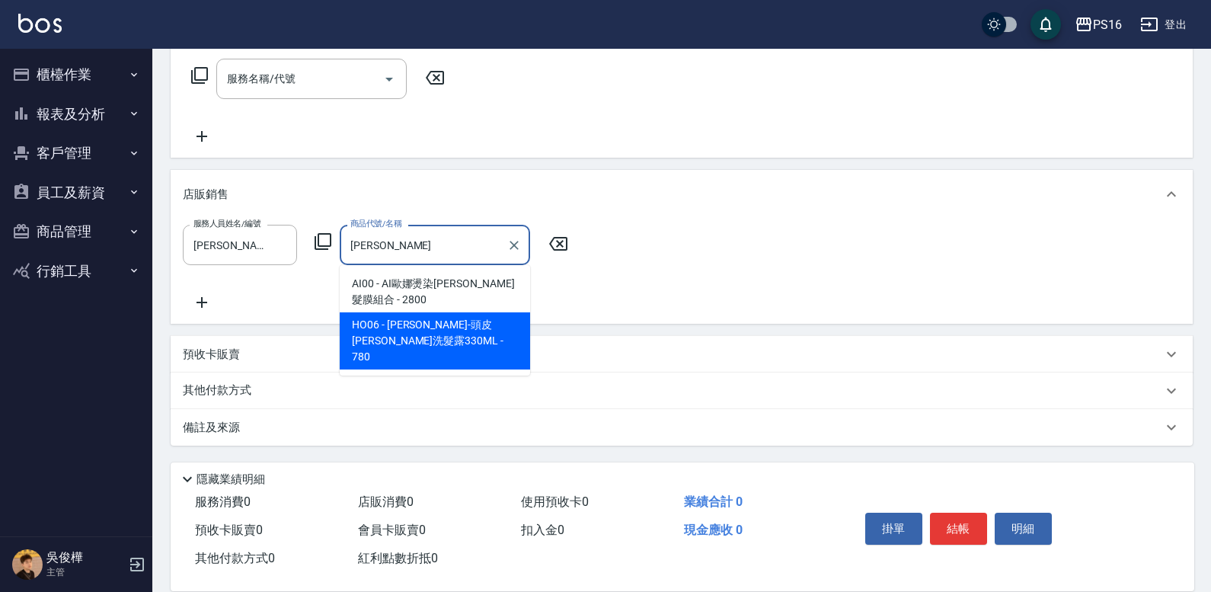
type input "荷琇-頭皮平衡洗髮露330ML"
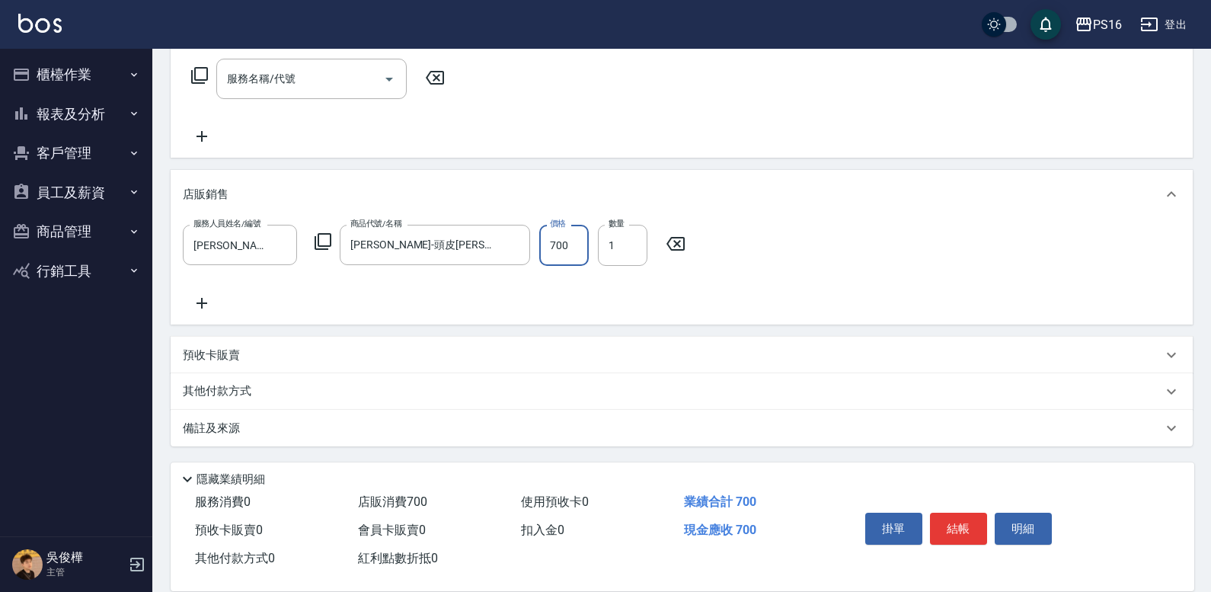
type input "700"
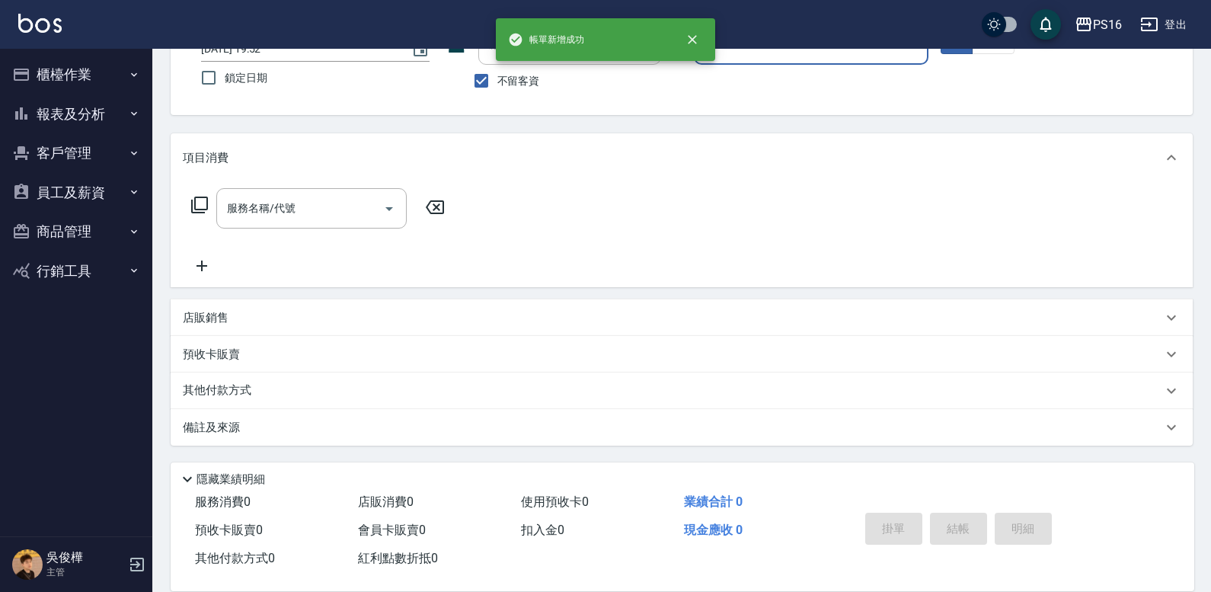
scroll to position [0, 0]
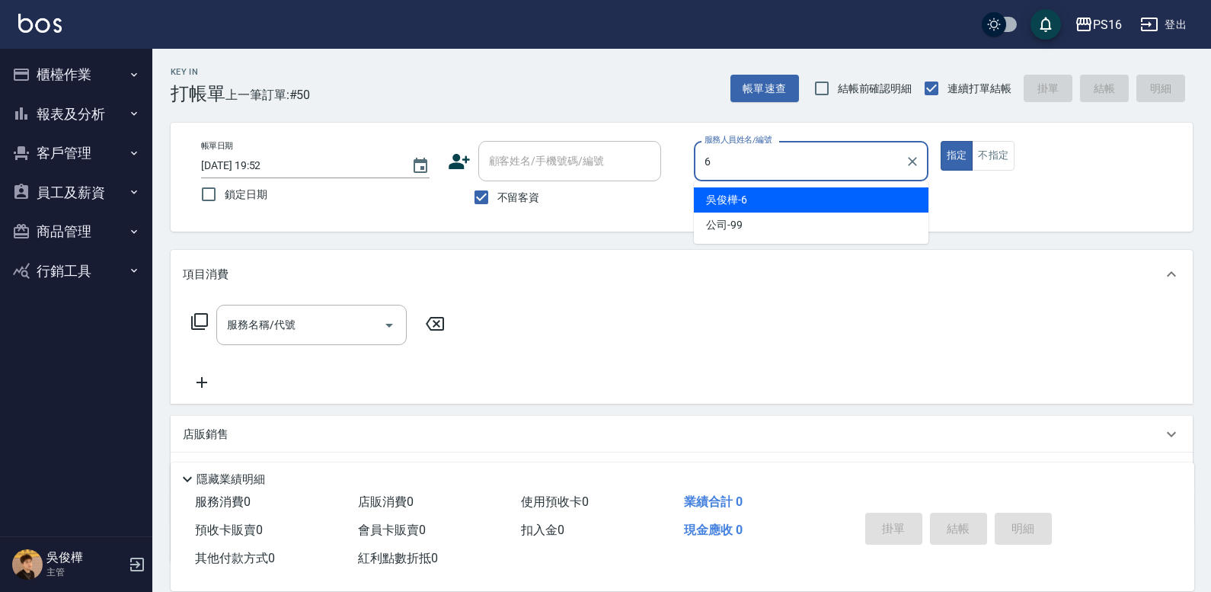
type input "吳俊樺-6"
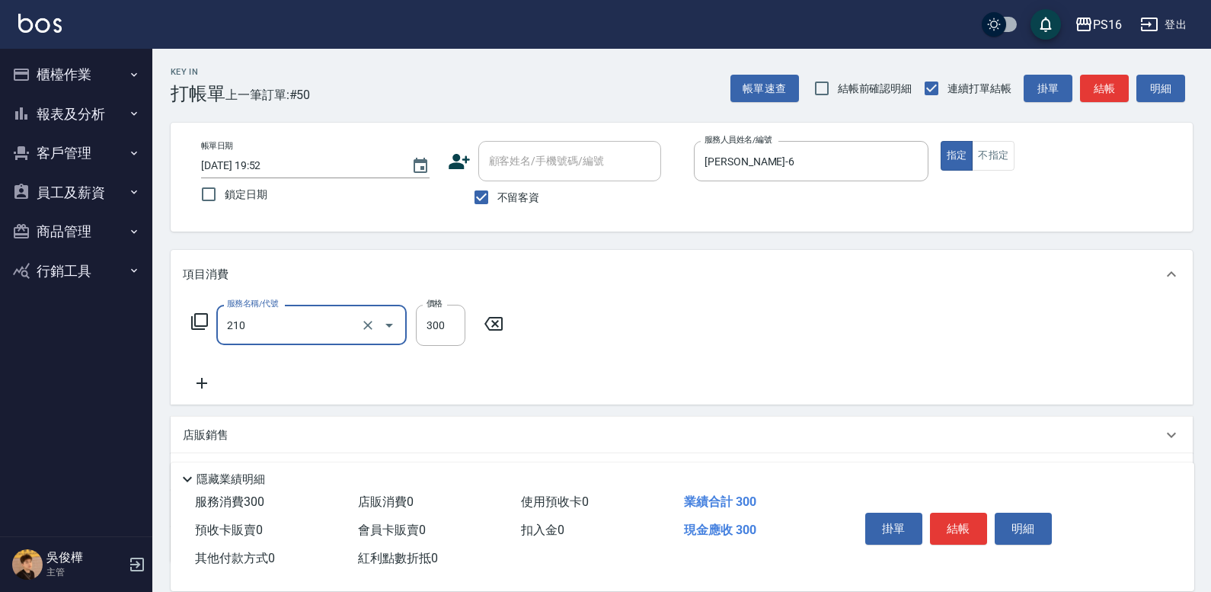
type input "歐娜洗髮精(210)"
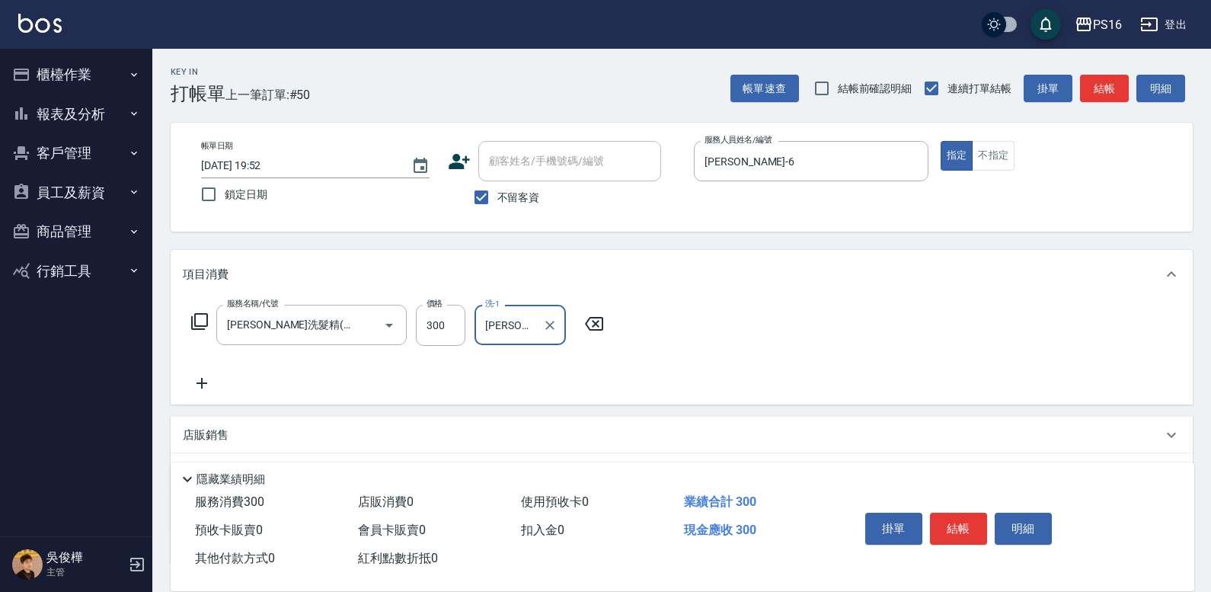
type input "吳梅倩-28"
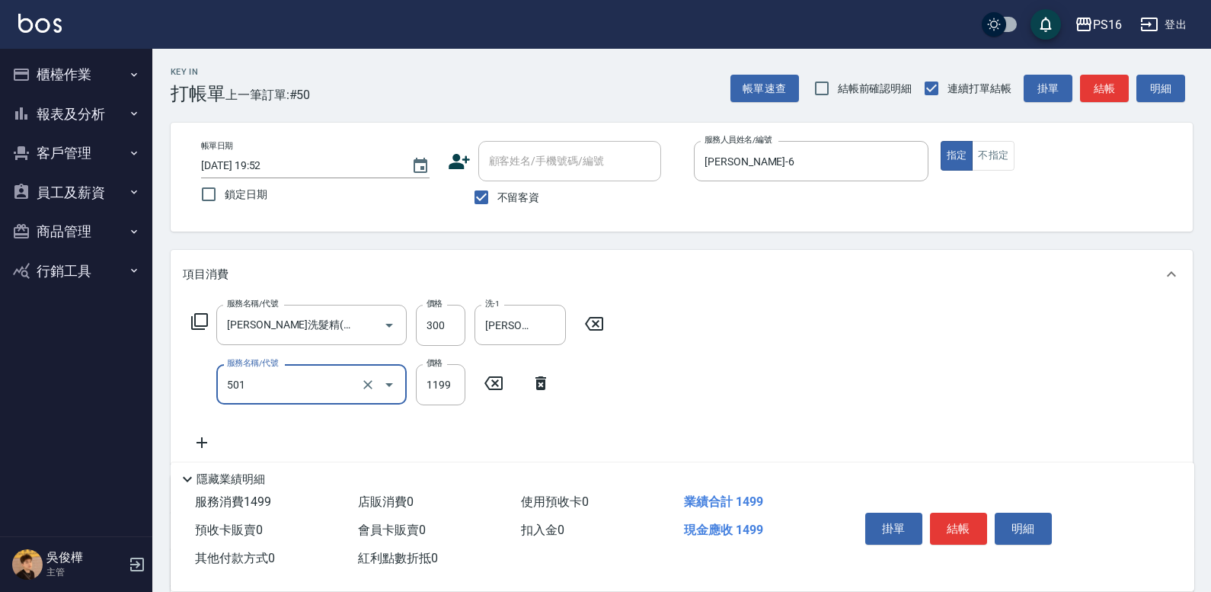
type input "染髮(501)"
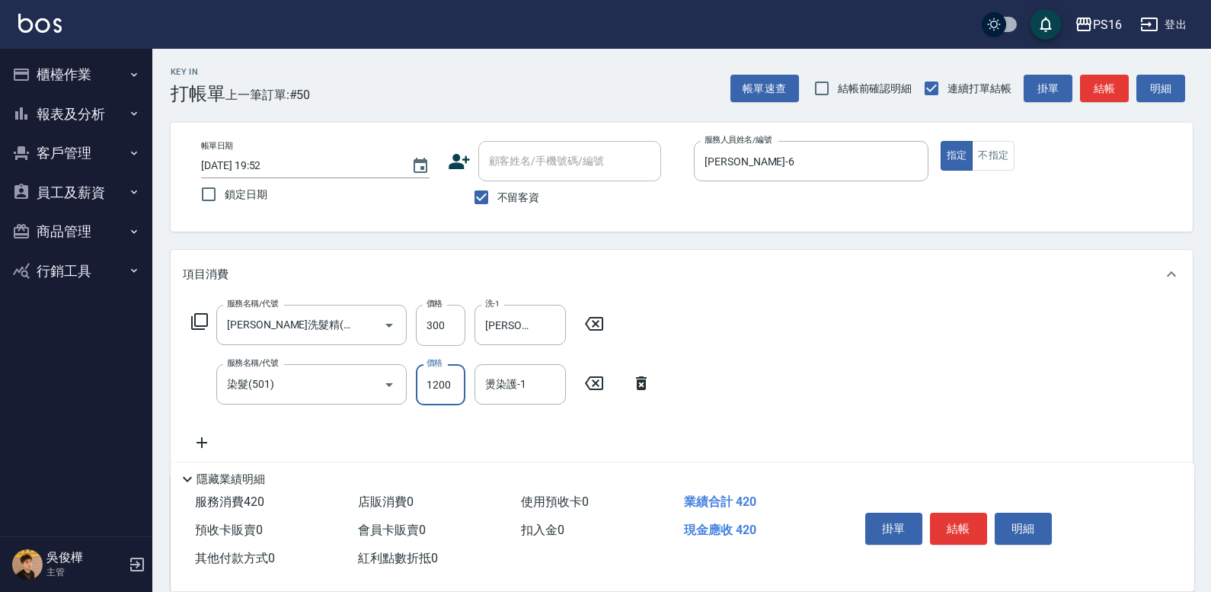
type input "1200"
type input "吳梅倩-28"
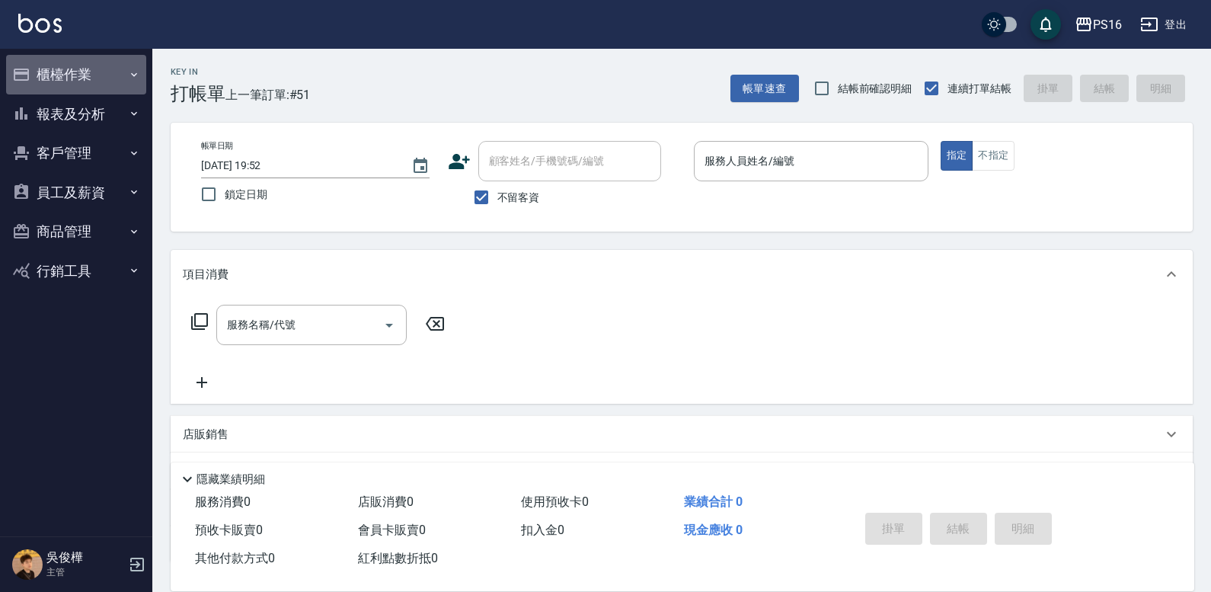
drag, startPoint x: 50, startPoint y: 65, endPoint x: 62, endPoint y: 62, distance: 11.8
click at [55, 62] on button "櫃檯作業" at bounding box center [76, 75] width 140 height 40
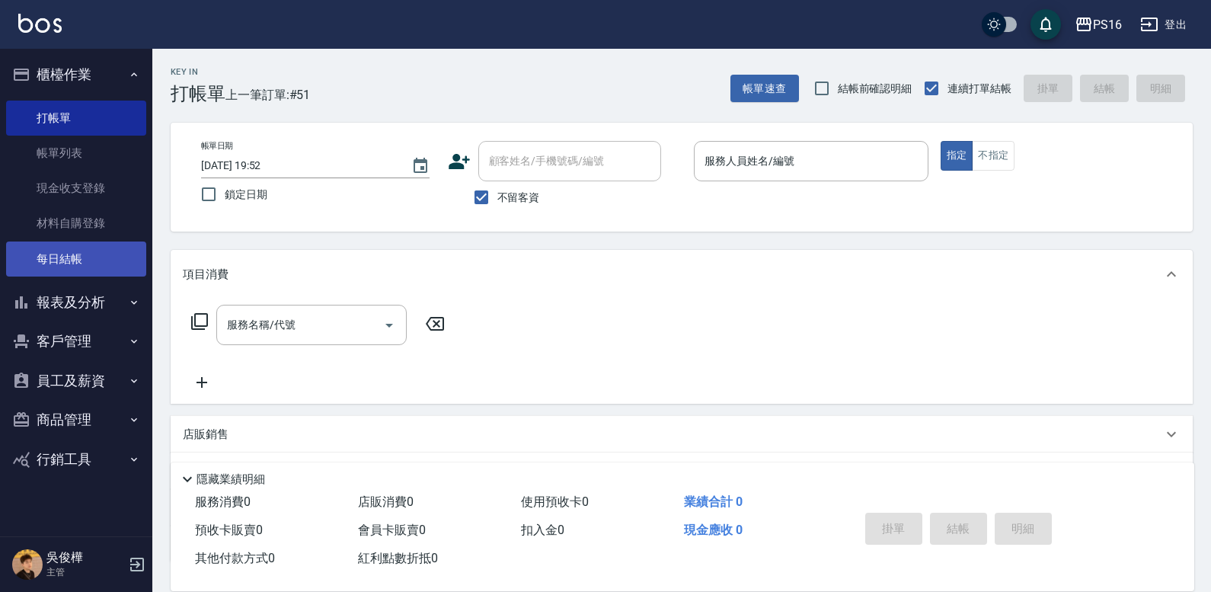
click at [101, 261] on link "每日結帳" at bounding box center [76, 259] width 140 height 35
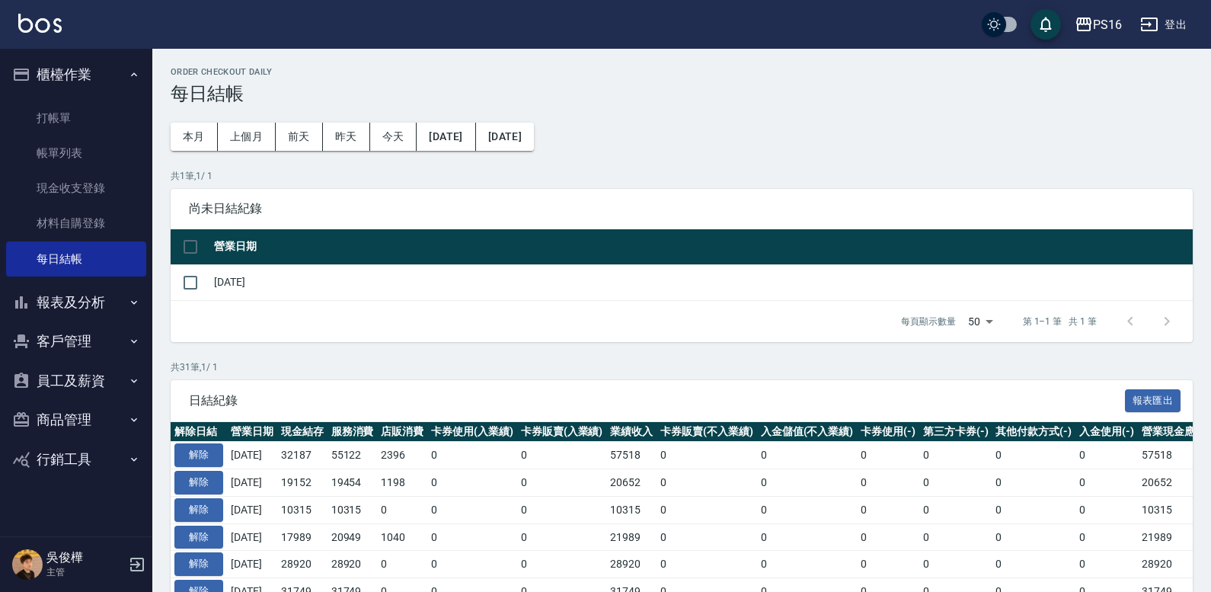
drag, startPoint x: 198, startPoint y: 287, endPoint x: 261, endPoint y: 318, distance: 70.5
click at [201, 286] on input "checkbox" at bounding box center [190, 283] width 32 height 32
checkbox input "true"
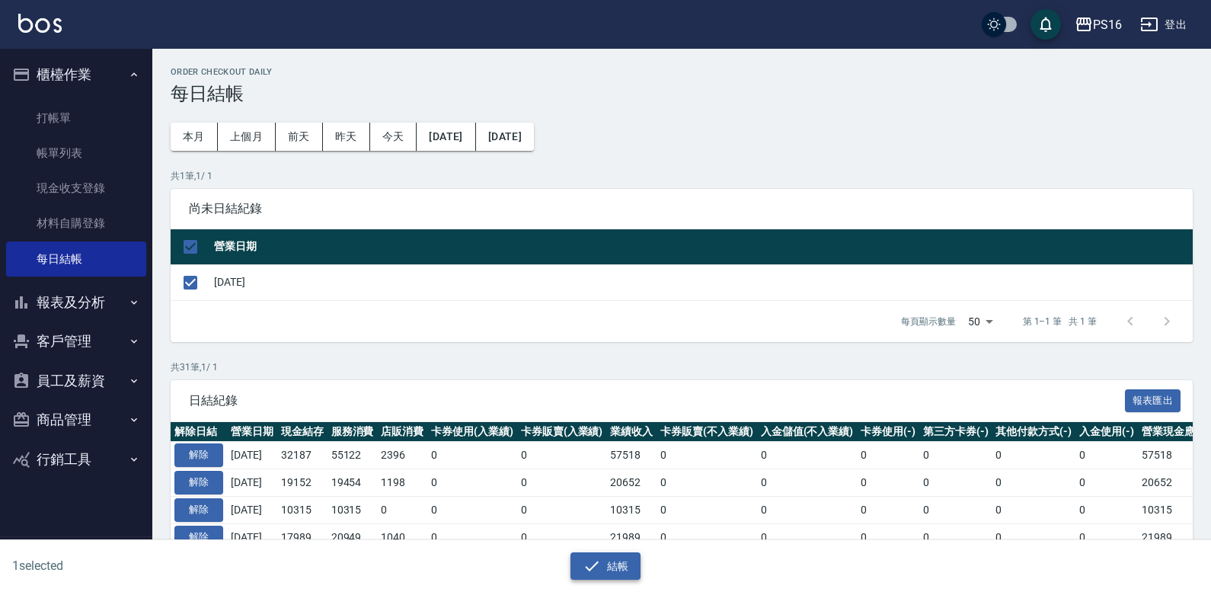
click at [614, 561] on button "結帳" at bounding box center [606, 566] width 71 height 28
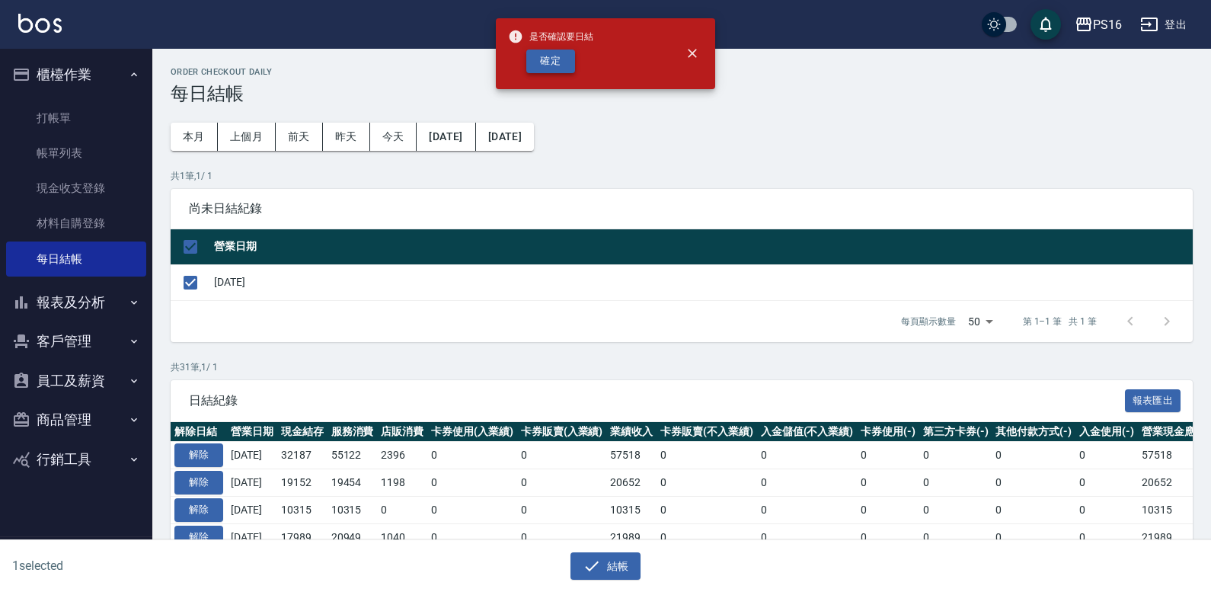
click at [559, 56] on button "確定" at bounding box center [551, 62] width 49 height 24
checkbox input "false"
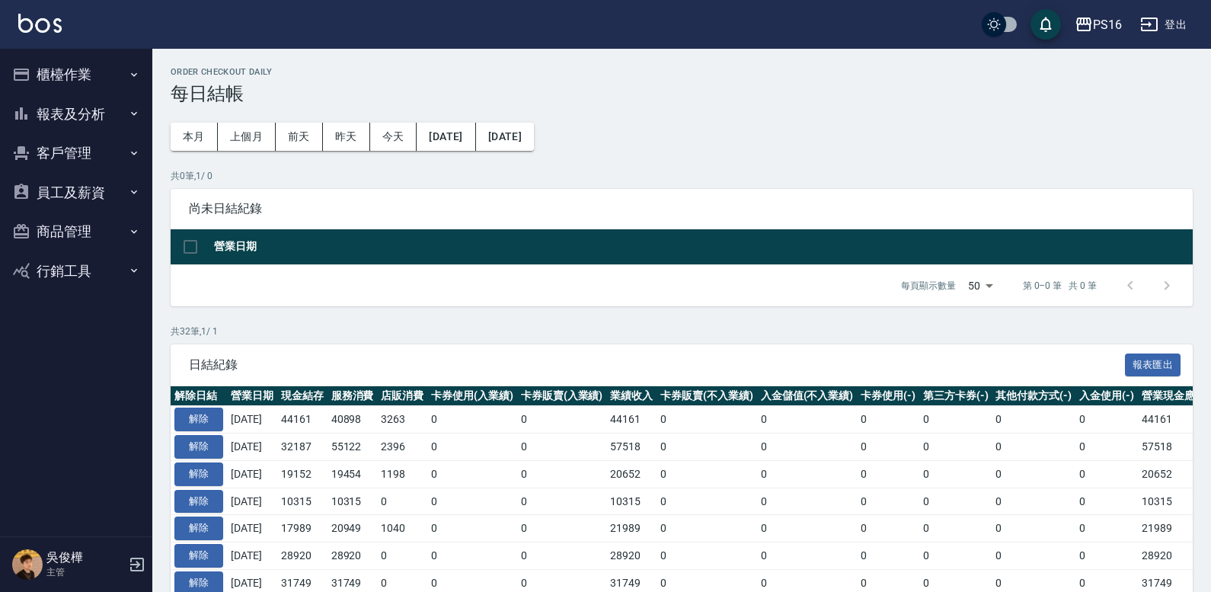
drag, startPoint x: 75, startPoint y: 121, endPoint x: 64, endPoint y: 133, distance: 16.2
click at [75, 122] on button "報表及分析" at bounding box center [76, 114] width 140 height 40
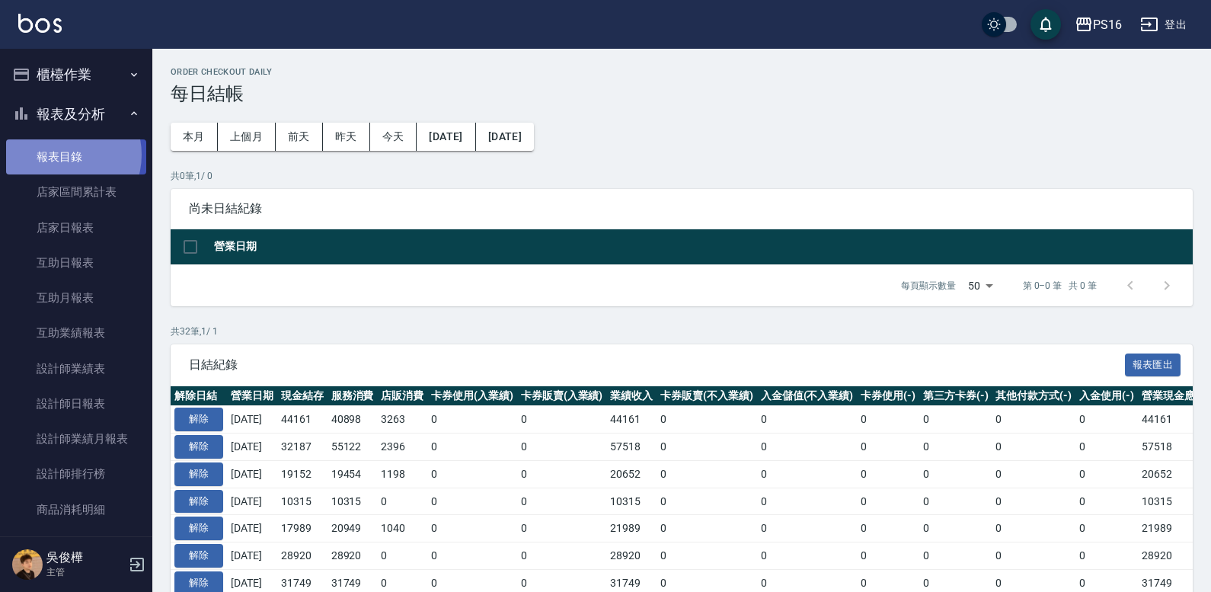
click at [59, 155] on link "報表目錄" at bounding box center [76, 156] width 140 height 35
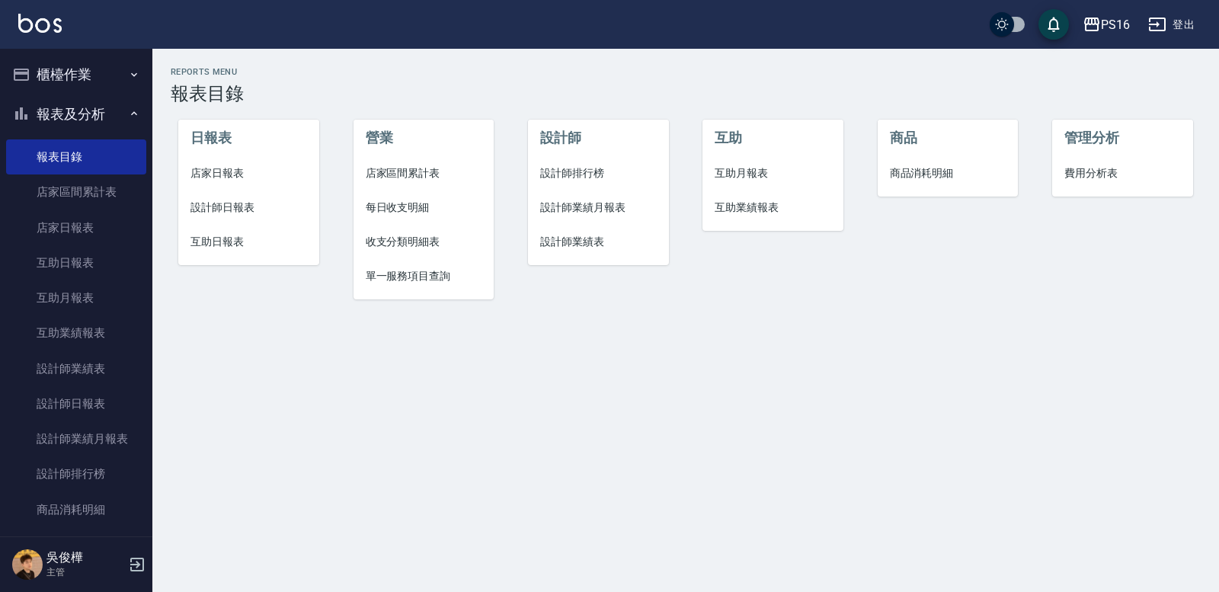
click at [238, 174] on span "店家日報表" at bounding box center [248, 173] width 117 height 16
click at [241, 206] on span "設計師日報表" at bounding box center [248, 208] width 117 height 16
click at [234, 239] on span "互助日報表" at bounding box center [248, 242] width 117 height 16
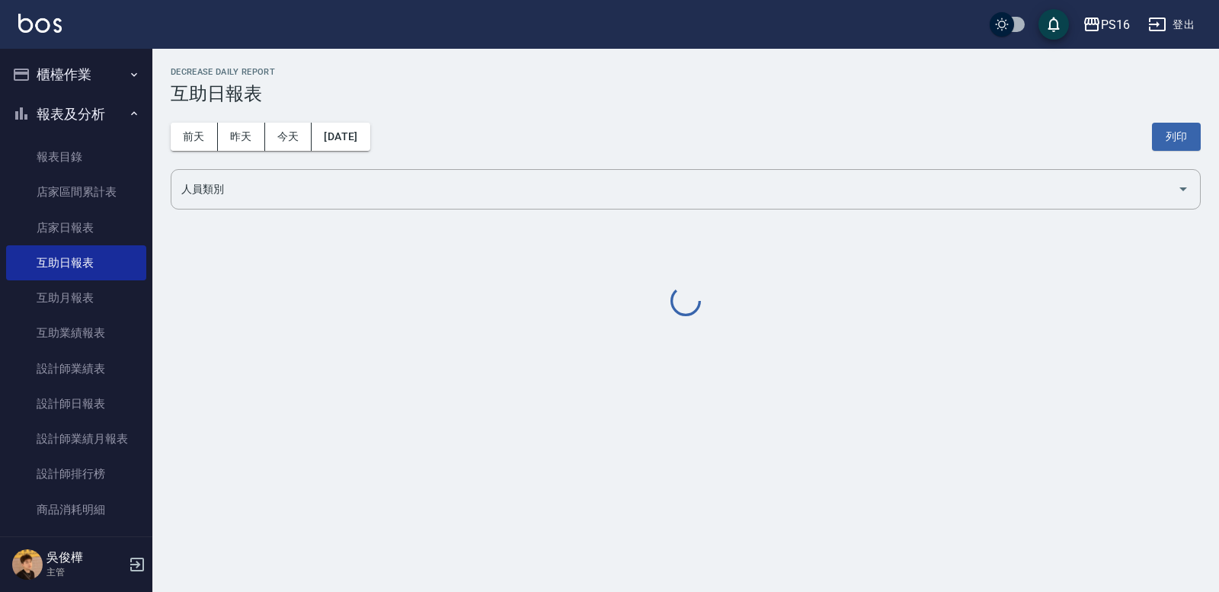
click at [288, 191] on input "人員類別" at bounding box center [675, 189] width 994 height 27
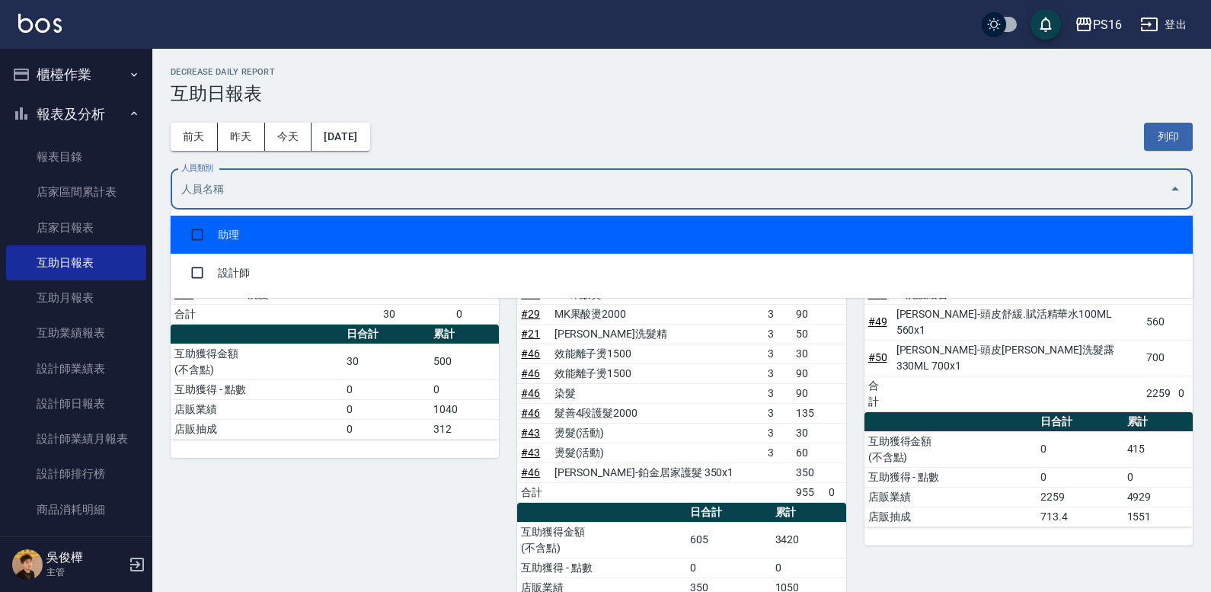
click at [244, 232] on li "助理" at bounding box center [682, 235] width 1023 height 38
checkbox input "true"
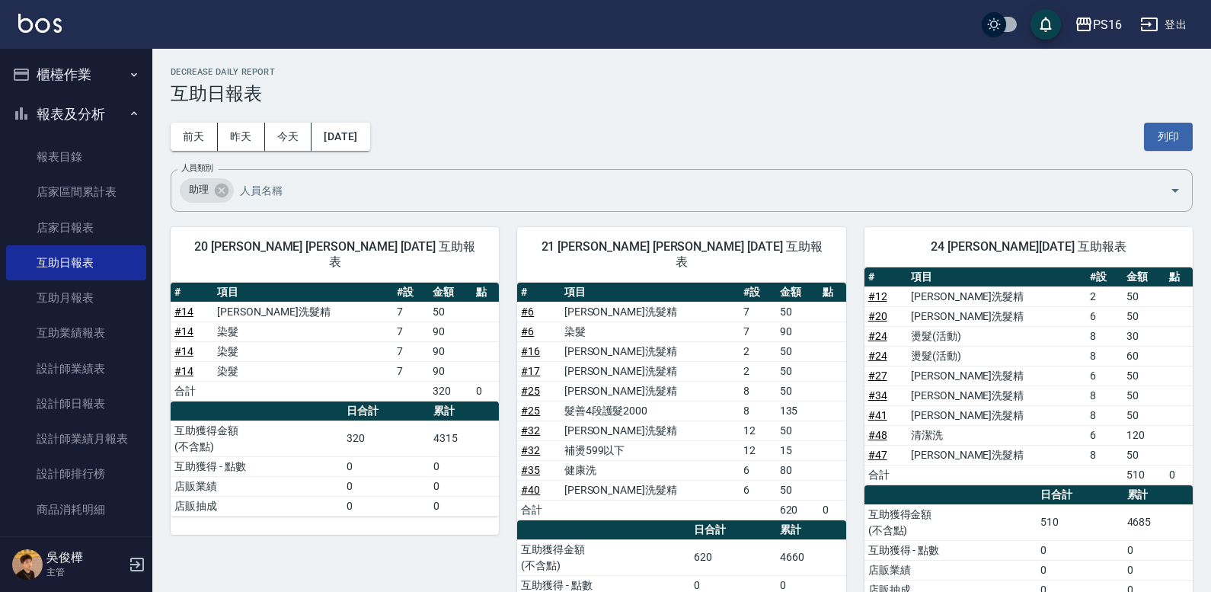
click at [475, 117] on div "前天 昨天 今天 2025/10/11 列印" at bounding box center [682, 136] width 1023 height 65
click at [1154, 129] on button "列印" at bounding box center [1168, 137] width 49 height 28
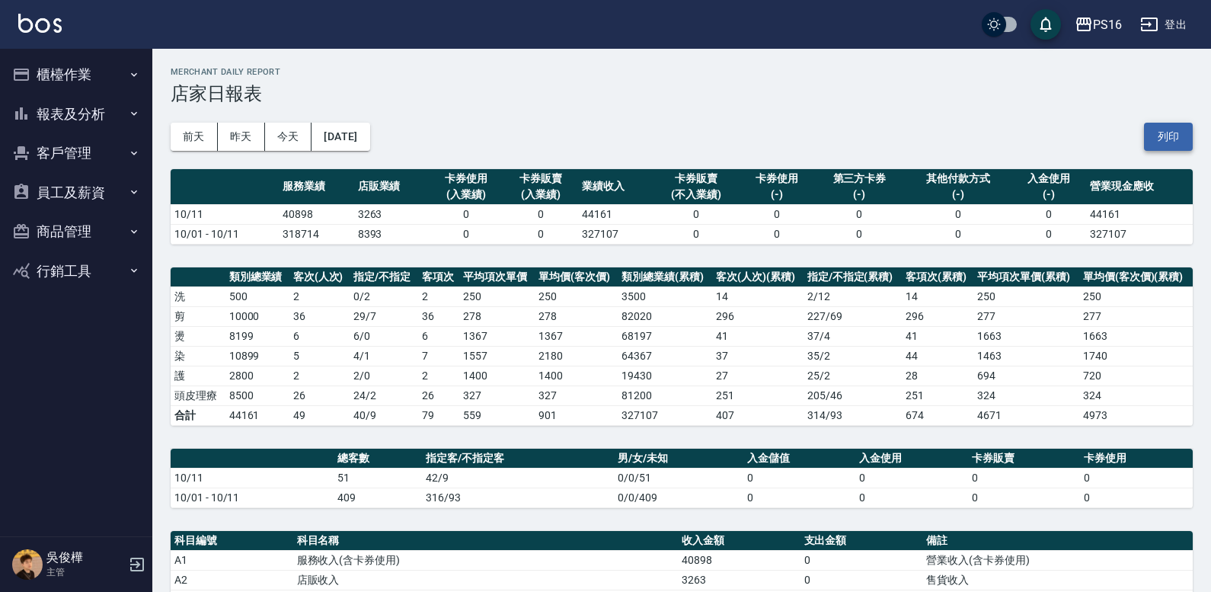
click at [1174, 142] on button "列印" at bounding box center [1168, 137] width 49 height 28
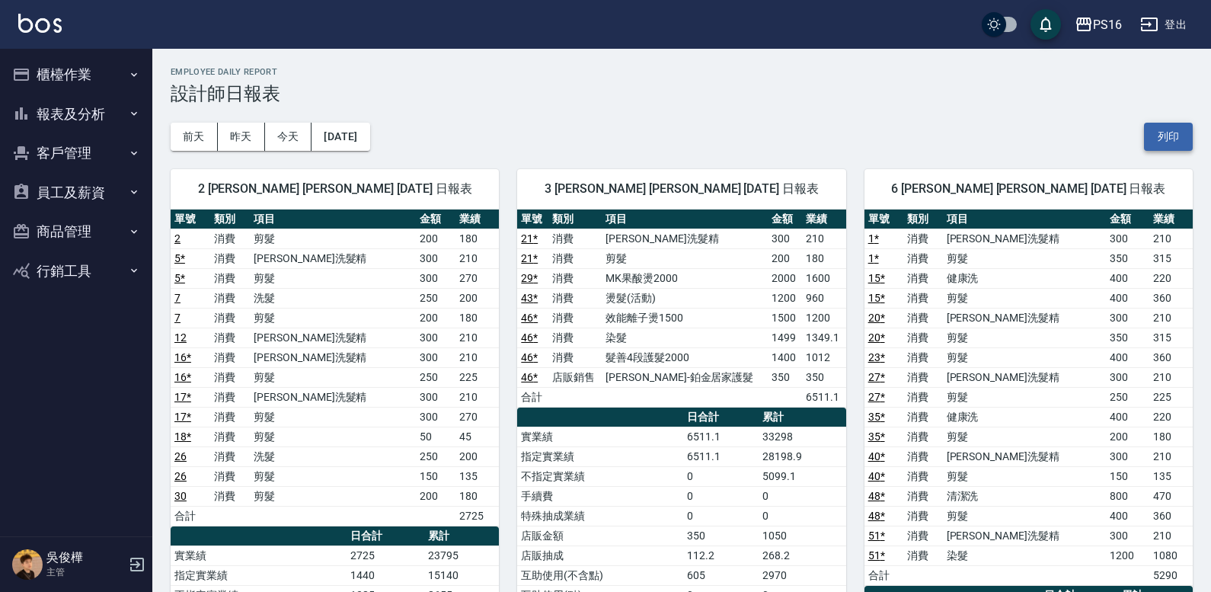
click at [1156, 129] on button "列印" at bounding box center [1168, 137] width 49 height 28
